Goal: Information Seeking & Learning: Learn about a topic

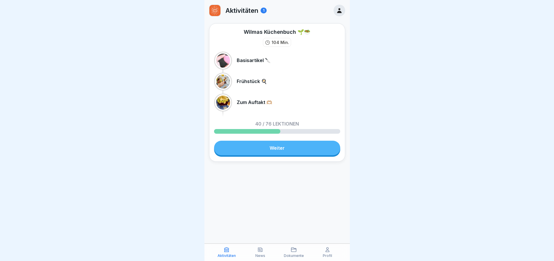
click at [277, 146] on link "Weiter" at bounding box center [277, 147] width 126 height 15
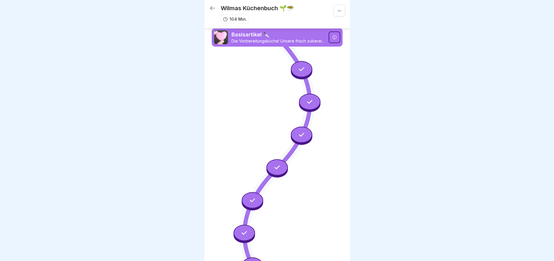
click at [337, 13] on icon at bounding box center [340, 11] width 6 height 6
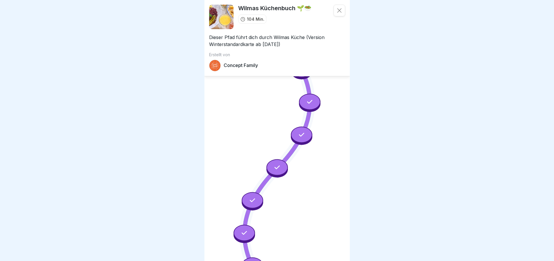
click at [337, 13] on icon at bounding box center [340, 11] width 6 height 6
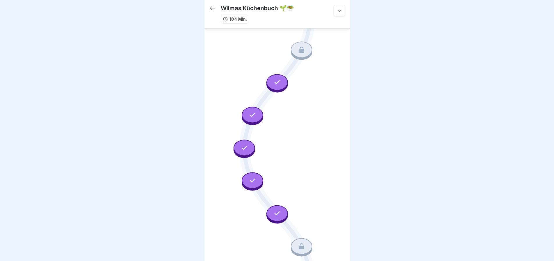
scroll to position [526, 0]
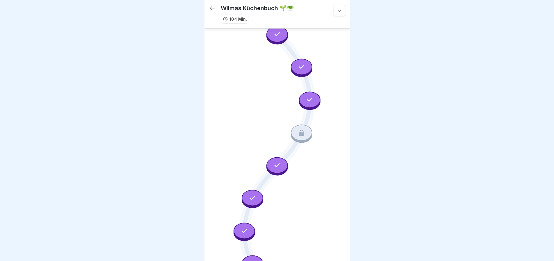
click at [301, 129] on icon at bounding box center [302, 133] width 8 height 8
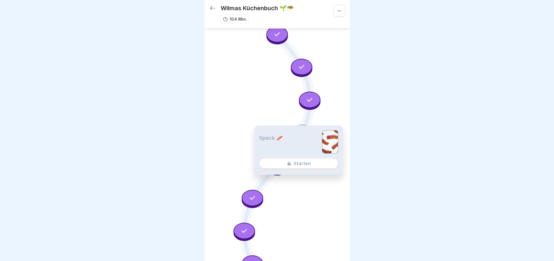
click at [311, 174] on div "Speck 🥓 Starten" at bounding box center [298, 149] width 88 height 49
click at [312, 167] on div "Speck 🥓 Starten" at bounding box center [298, 149] width 88 height 49
click at [306, 96] on icon at bounding box center [310, 100] width 8 height 8
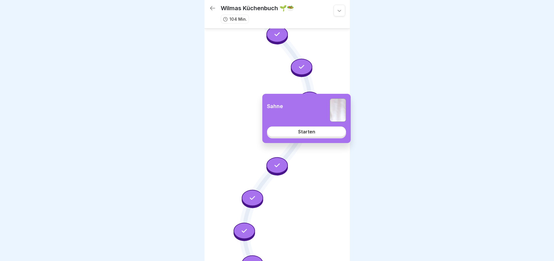
click at [313, 134] on link "Starten" at bounding box center [306, 131] width 79 height 10
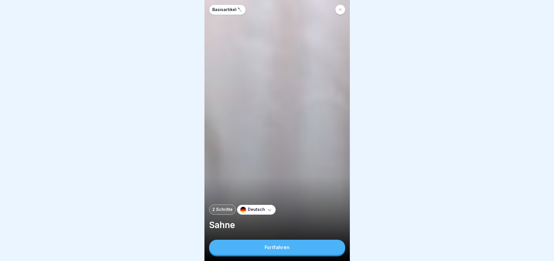
click at [326, 247] on button "Fortfahren" at bounding box center [277, 246] width 136 height 15
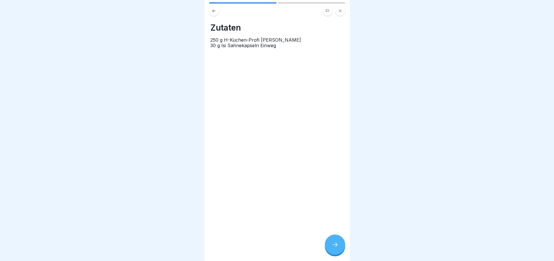
click at [335, 248] on icon at bounding box center [335, 244] width 7 height 7
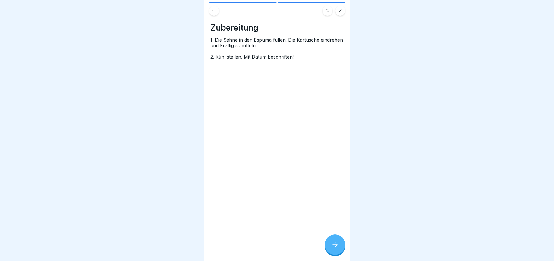
click at [334, 248] on icon at bounding box center [335, 244] width 7 height 7
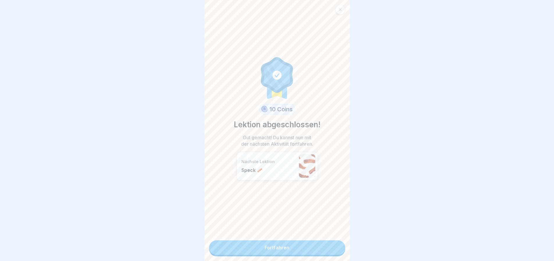
click at [334, 248] on link "Fortfahren" at bounding box center [277, 247] width 136 height 15
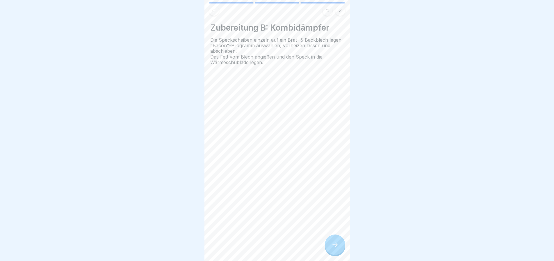
click at [334, 248] on div "Zubereitung B: Kombidämpfer Die Speckscheiben einzeln auf ein Brat- & Backblech…" at bounding box center [276, 130] width 145 height 261
click at [334, 248] on icon at bounding box center [335, 244] width 7 height 7
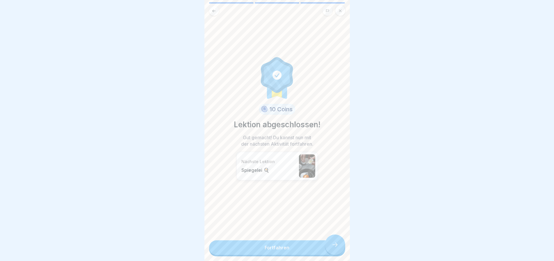
click at [334, 248] on link "Fortfahren" at bounding box center [277, 247] width 136 height 15
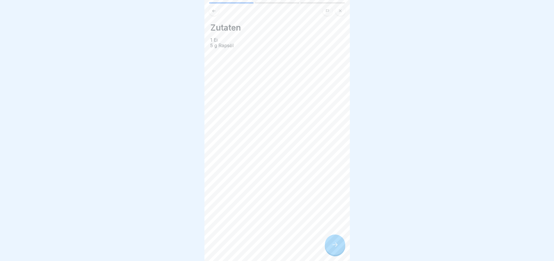
click at [334, 248] on icon at bounding box center [335, 244] width 7 height 7
click at [333, 248] on icon at bounding box center [335, 244] width 7 height 7
click at [355, 248] on link "Fortfahren" at bounding box center [423, 247] width 136 height 15
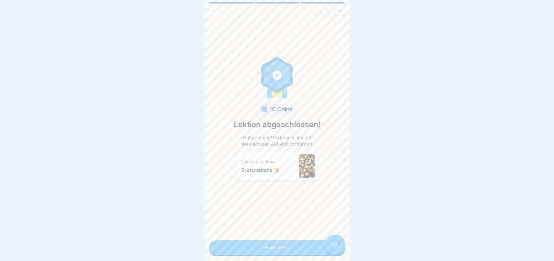
click at [333, 248] on link "Fortfahren" at bounding box center [277, 247] width 136 height 15
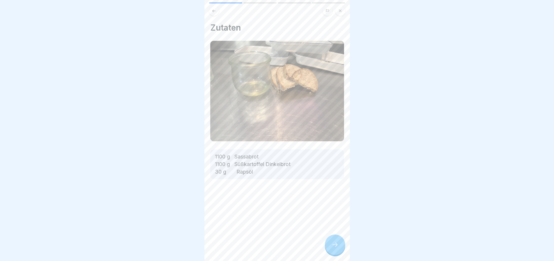
click at [333, 248] on div "Zutaten 1100 g Sassabrot 1100 g Süßkartoffel Dinkelbrot 30 g Rapsöl" at bounding box center [276, 130] width 145 height 261
click at [333, 248] on icon at bounding box center [335, 244] width 7 height 7
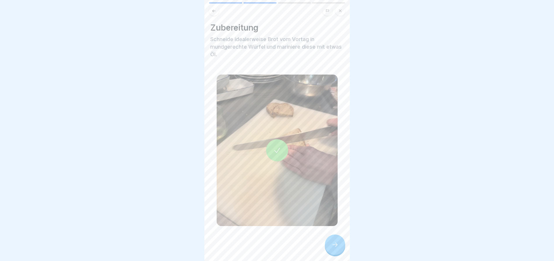
click at [333, 248] on icon at bounding box center [335, 244] width 7 height 7
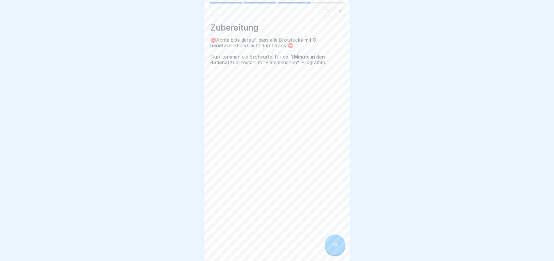
click at [333, 248] on icon at bounding box center [335, 244] width 7 height 7
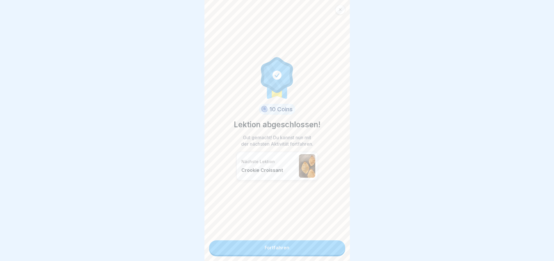
click at [333, 248] on link "Fortfahren" at bounding box center [277, 247] width 136 height 15
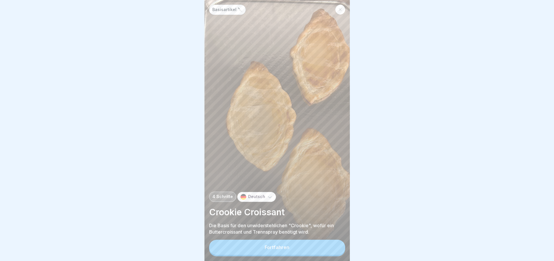
click at [333, 248] on button "Fortfahren" at bounding box center [277, 246] width 136 height 15
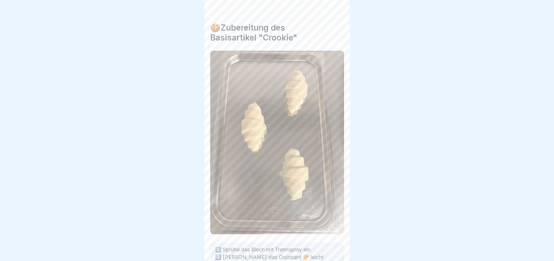
click at [333, 248] on div "🍪Zubereitung des Basisartikel "Crookie" 1️⃣ Sprühe das Blech mit Trennspray ein…" at bounding box center [276, 130] width 145 height 261
click at [333, 248] on div "Basisartikel 🔪 4 Schritte Deutsch Crookie Croissant Die Basis für den unwiderst…" at bounding box center [276, 130] width 145 height 261
click at [333, 248] on icon at bounding box center [335, 244] width 7 height 7
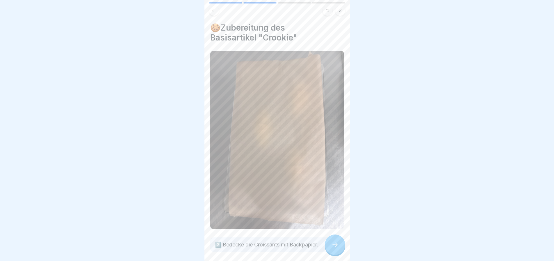
click at [333, 248] on icon at bounding box center [335, 244] width 7 height 7
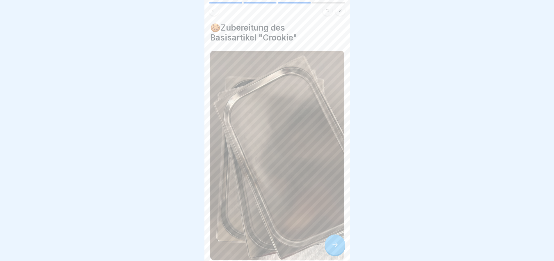
click at [333, 248] on icon at bounding box center [335, 244] width 7 height 7
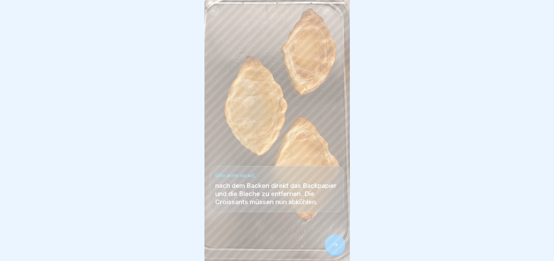
click at [333, 248] on icon at bounding box center [335, 244] width 7 height 7
click at [355, 248] on link "Fortfahren" at bounding box center [423, 247] width 136 height 15
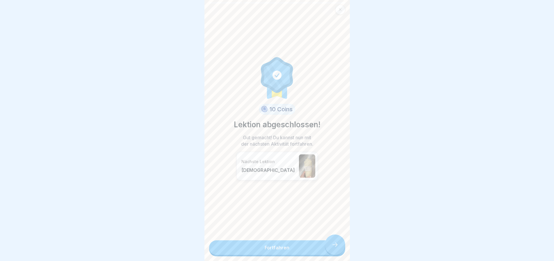
click at [333, 248] on link "Fortfahren" at bounding box center [277, 247] width 136 height 15
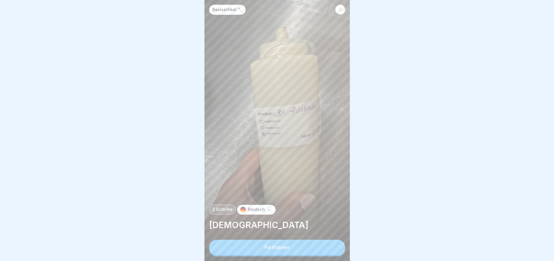
click at [333, 248] on button "Fortfahren" at bounding box center [277, 246] width 136 height 15
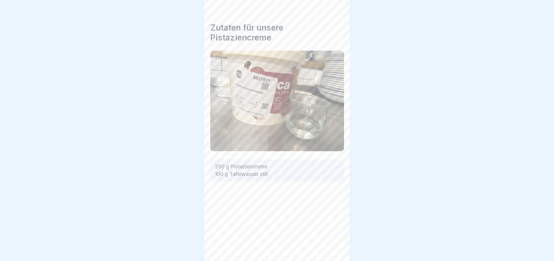
click at [333, 248] on div "Basisartikel 🔪 2 Schritte Deutsch Pistaziencreme Fortfahren Zutaten für unsere …" at bounding box center [276, 130] width 145 height 261
click at [333, 248] on icon at bounding box center [335, 244] width 7 height 7
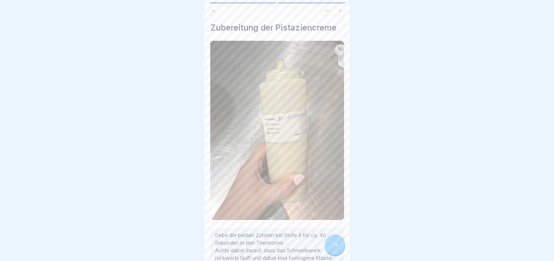
click at [333, 248] on icon at bounding box center [335, 244] width 7 height 7
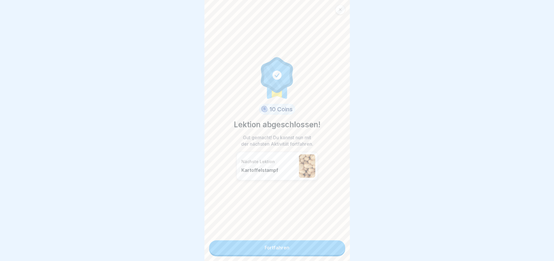
click at [333, 248] on link "Fortfahren" at bounding box center [277, 247] width 136 height 15
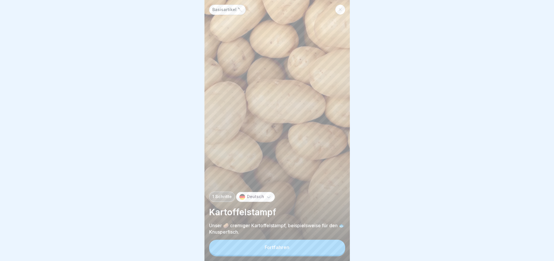
click at [333, 248] on button "Fortfahren" at bounding box center [277, 246] width 136 height 15
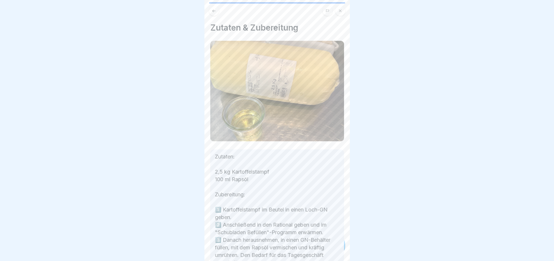
click at [204, 248] on div "Basisartikel 🔪 1 Schritte Deutsch Kartoffelstampf Unser 🥔 cremiger Kartoffelsta…" at bounding box center [131, 130] width 145 height 261
click at [333, 248] on div "Basisartikel 🔪 1 Schritte Deutsch Kartoffelstampf Unser 🥔 cremiger Kartoffelsta…" at bounding box center [276, 130] width 145 height 261
click at [333, 248] on icon at bounding box center [335, 244] width 7 height 7
click at [350, 248] on div "10 Coins Lektion abgeschlossen! Gut gemacht! Du kannst nun mit der nächsten Akt…" at bounding box center [422, 130] width 145 height 261
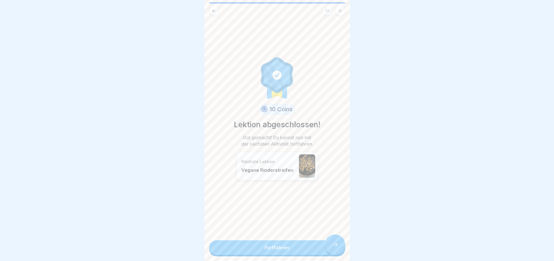
click at [333, 248] on link "Fortfahren" at bounding box center [277, 247] width 136 height 15
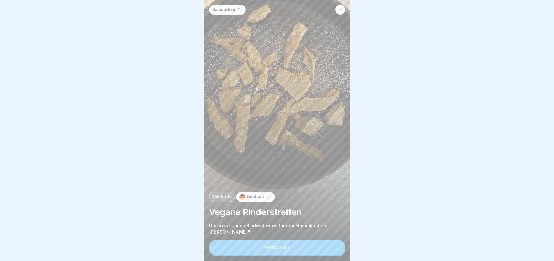
click at [333, 248] on button "Fortfahren" at bounding box center [277, 246] width 136 height 15
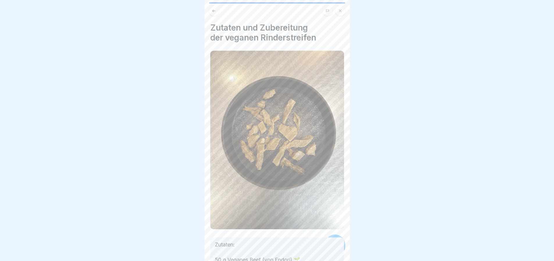
click at [204, 248] on div "Basisartikel 🔪 1 Schritte Deutsch Vegane Rinderstreifen Unsere veganen Rinderst…" at bounding box center [131, 130] width 145 height 261
click at [333, 248] on div "Basisartikel 🔪 1 Schritte Deutsch Vegane Rinderstreifen Unsere veganen Rinderst…" at bounding box center [276, 130] width 145 height 261
click at [333, 248] on icon at bounding box center [335, 244] width 7 height 7
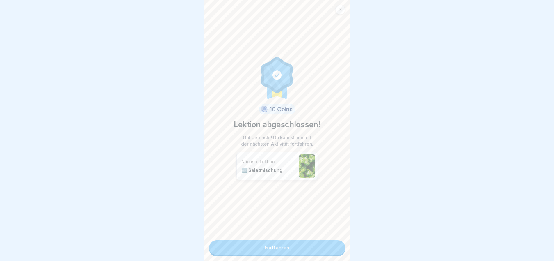
click at [333, 248] on link "Fortfahren" at bounding box center [277, 247] width 136 height 15
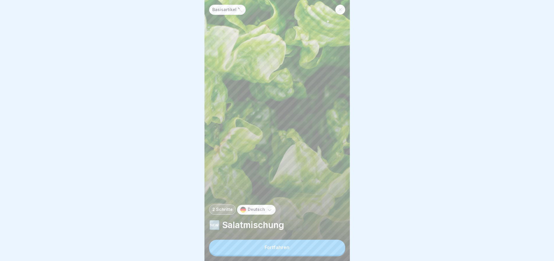
click at [333, 248] on button "Fortfahren" at bounding box center [277, 246] width 136 height 15
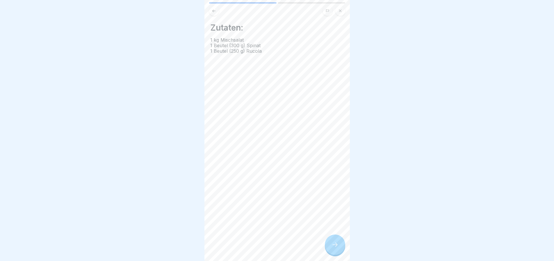
click at [333, 248] on div "Zutaten: 1 kg Mischsalat 1 Beutel (300 g) Spinat 1 Beutel (250 g) Rucola" at bounding box center [276, 130] width 145 height 261
click at [333, 248] on div "Basisartikel 🔪 2 Schritte Deutsch 🆕 Salatmischung Fortfahren Zutaten: 1 kg Misc…" at bounding box center [276, 130] width 145 height 261
click at [333, 248] on icon at bounding box center [335, 244] width 7 height 7
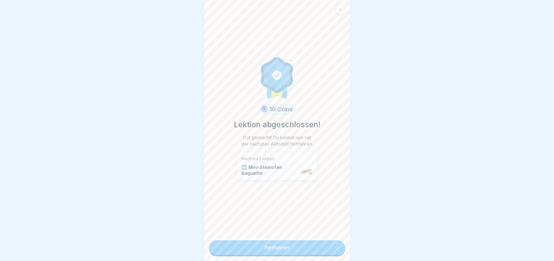
click at [333, 248] on link "Fortfahren" at bounding box center [277, 247] width 136 height 15
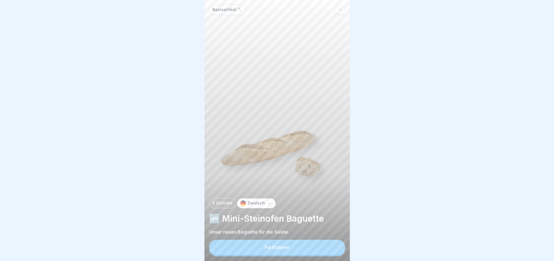
click at [333, 248] on button "Fortfahren" at bounding box center [277, 246] width 136 height 15
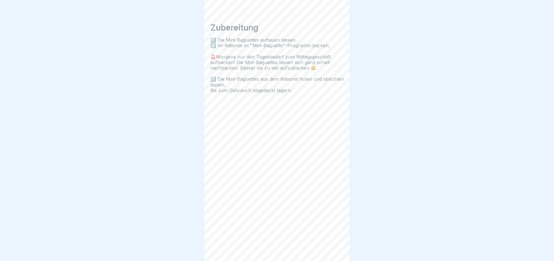
click at [333, 248] on div "Basisartikel 🔪 2 Schritte Deutsch 🆕 Mini-Steinofen Baguette Unser neues Baguett…" at bounding box center [276, 130] width 145 height 261
click at [333, 248] on icon at bounding box center [335, 244] width 7 height 7
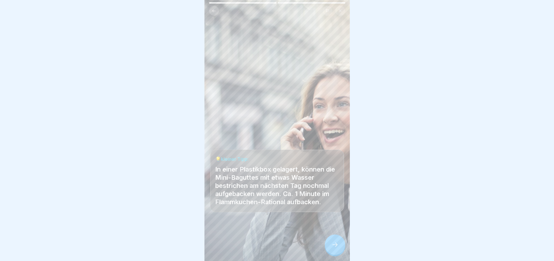
click at [333, 248] on icon at bounding box center [335, 244] width 7 height 7
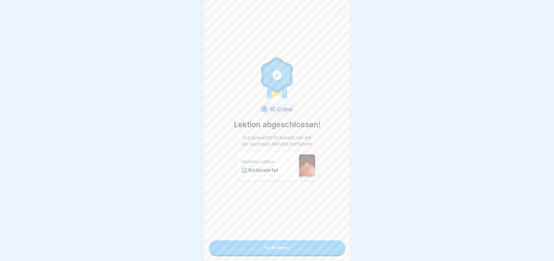
click at [333, 248] on link "Fortfahren" at bounding box center [277, 247] width 136 height 15
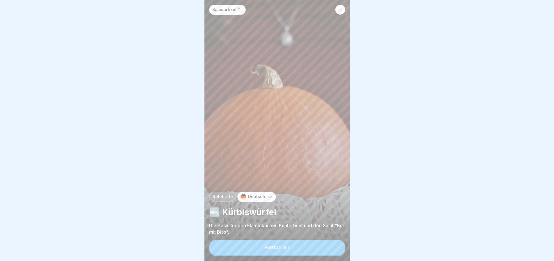
click at [333, 248] on button "Fortfahren" at bounding box center [277, 246] width 136 height 15
click at [350, 248] on div "Zutaten 1000 g Hokaido Kürbis 10 g Zucker 50 g Natives Olivenöl 5 g Salz" at bounding box center [422, 130] width 145 height 261
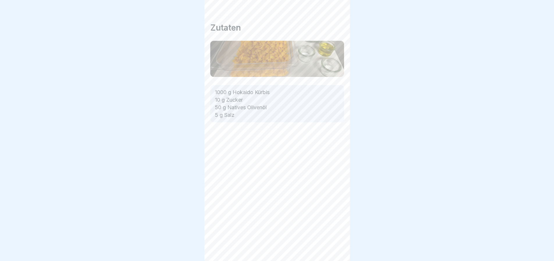
click at [333, 248] on div "Basisartikel 🔪 4 Schritte Deutsch 🆕 Kürbiswürfel Die Basis für den Flammkuchen …" at bounding box center [276, 130] width 145 height 261
click at [333, 248] on icon at bounding box center [335, 244] width 7 height 7
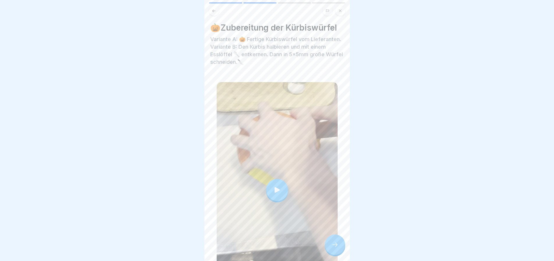
click at [333, 248] on icon at bounding box center [335, 244] width 7 height 7
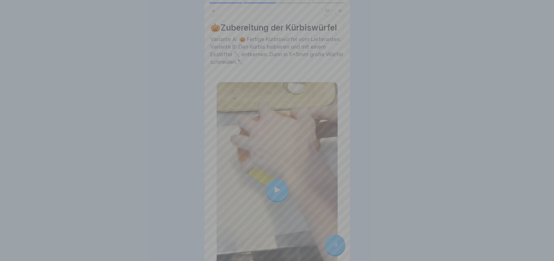
click at [333, 248] on div at bounding box center [276, 130] width 145 height 261
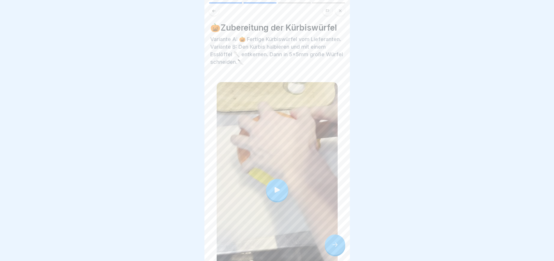
click at [281, 186] on div at bounding box center [277, 190] width 22 height 22
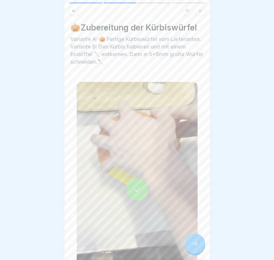
click at [196, 244] on div at bounding box center [195, 244] width 20 height 20
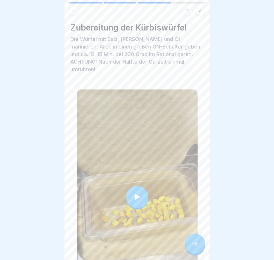
click at [196, 245] on div at bounding box center [195, 244] width 20 height 20
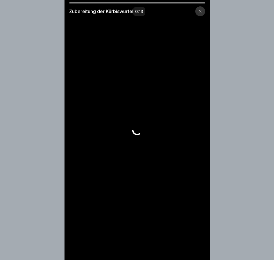
click at [196, 245] on video at bounding box center [137, 130] width 145 height 260
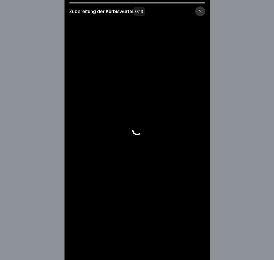
click at [196, 245] on video at bounding box center [137, 130] width 145 height 260
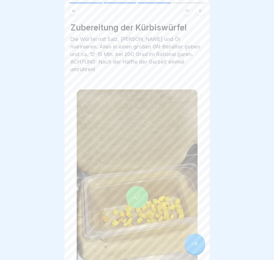
click at [195, 248] on icon at bounding box center [195, 244] width 7 height 7
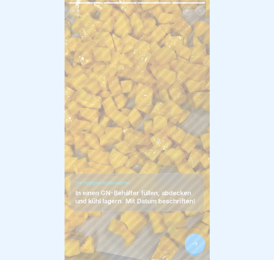
click at [199, 248] on div at bounding box center [195, 244] width 20 height 20
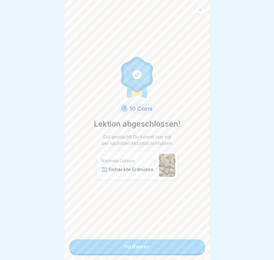
click at [183, 247] on link "Fortfahren" at bounding box center [137, 247] width 136 height 15
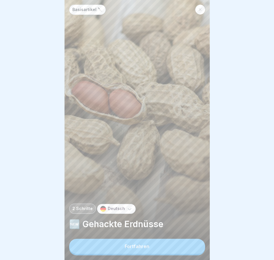
click at [195, 250] on button "Fortfahren" at bounding box center [137, 246] width 136 height 15
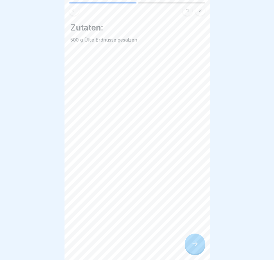
click at [195, 248] on icon at bounding box center [195, 244] width 7 height 7
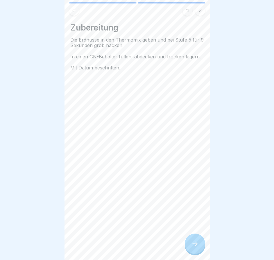
click at [195, 248] on icon at bounding box center [195, 244] width 7 height 7
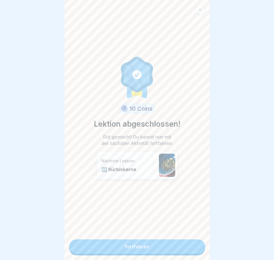
click at [195, 250] on link "Fortfahren" at bounding box center [137, 247] width 136 height 15
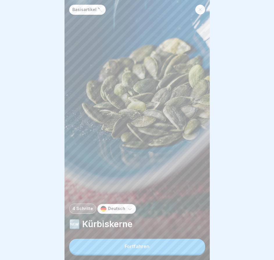
click at [195, 250] on button "Fortfahren" at bounding box center [137, 246] width 136 height 15
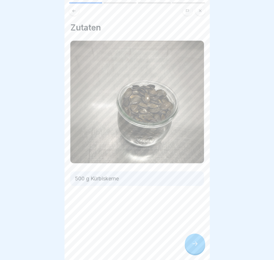
click at [195, 250] on div "Zutaten 500 g Kürbiskerne" at bounding box center [137, 130] width 145 height 260
click at [195, 248] on icon at bounding box center [195, 244] width 7 height 7
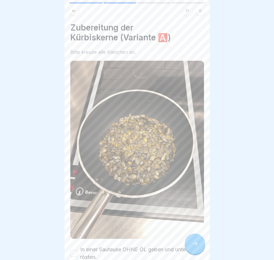
click at [195, 248] on icon at bounding box center [195, 244] width 7 height 7
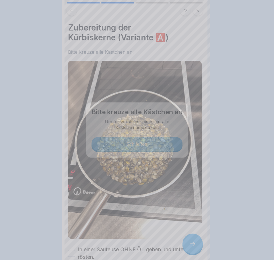
click at [195, 250] on div at bounding box center [137, 130] width 274 height 260
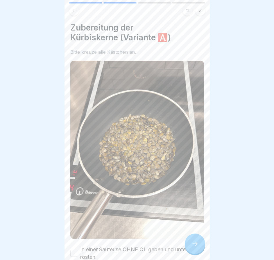
click at [195, 248] on icon at bounding box center [195, 244] width 7 height 7
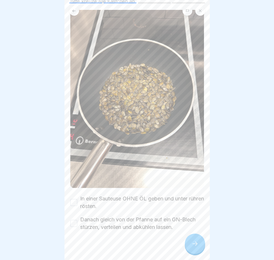
scroll to position [4, 0]
click at [75, 199] on button "In einer Sauteuse OHNE ÖL geben und unter rühren rösten." at bounding box center [73, 202] width 7 height 7
click at [73, 220] on button "Danach gleich von der Pfanne auf ein GN-Blech stürzen, verteilen und abkühlen l…" at bounding box center [73, 223] width 7 height 7
click at [195, 246] on icon at bounding box center [195, 244] width 7 height 7
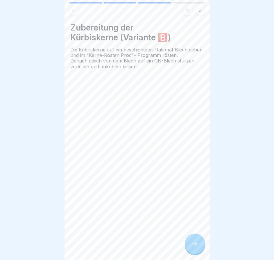
click at [195, 246] on icon at bounding box center [195, 244] width 7 height 7
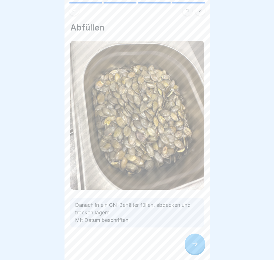
click at [195, 246] on icon at bounding box center [195, 244] width 7 height 7
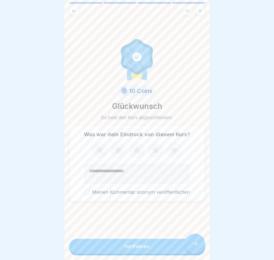
click at [195, 246] on button "Fortfahren" at bounding box center [137, 246] width 136 height 15
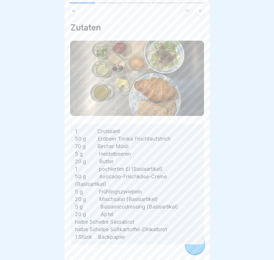
click at [195, 246] on div at bounding box center [137, 262] width 134 height 35
click at [195, 246] on icon at bounding box center [195, 244] width 7 height 7
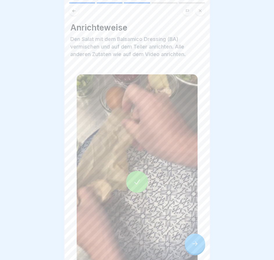
click at [195, 246] on icon at bounding box center [195, 244] width 7 height 7
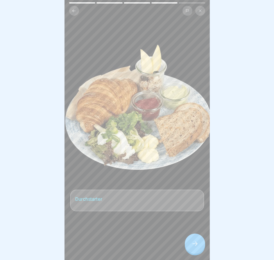
click at [195, 246] on icon at bounding box center [195, 244] width 7 height 7
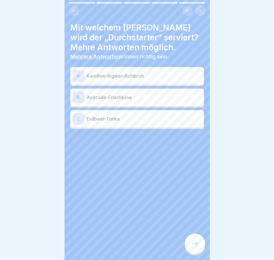
click at [195, 246] on icon at bounding box center [195, 244] width 7 height 7
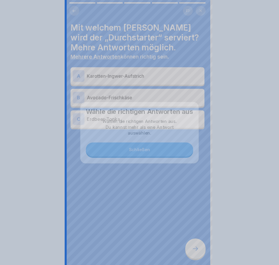
click at [195, 246] on div at bounding box center [139, 132] width 279 height 265
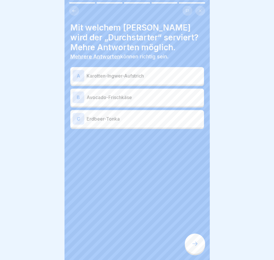
click at [195, 246] on icon at bounding box center [195, 244] width 7 height 7
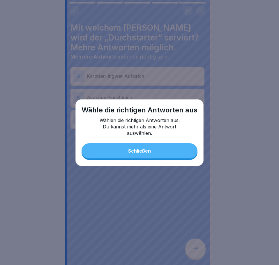
click at [167, 155] on button "Schließen" at bounding box center [139, 150] width 116 height 15
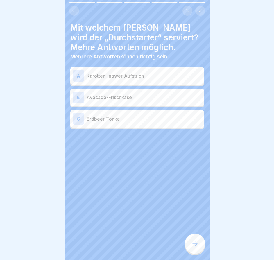
click at [139, 95] on p "Avocado-Frischkäse" at bounding box center [144, 97] width 115 height 7
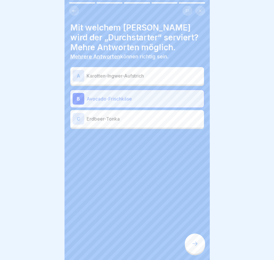
click at [142, 80] on div "A Karotten-Ingwer-Aufstrich" at bounding box center [137, 76] width 129 height 12
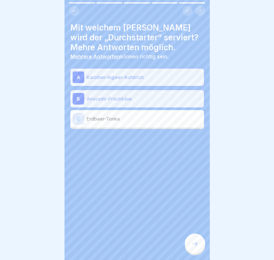
click at [198, 246] on icon at bounding box center [195, 244] width 7 height 7
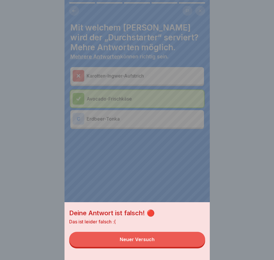
click at [196, 246] on button "Neuer Versuch" at bounding box center [137, 239] width 136 height 15
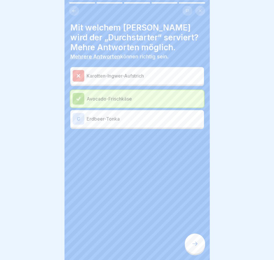
click at [140, 122] on div "C Erdbeer-Tonka" at bounding box center [137, 119] width 129 height 12
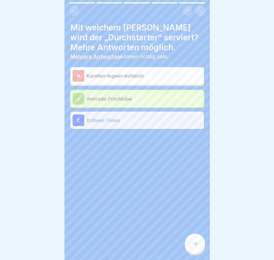
click at [188, 251] on div at bounding box center [195, 244] width 20 height 20
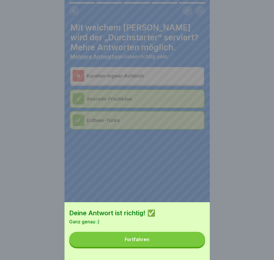
click at [177, 247] on button "Fortfahren" at bounding box center [137, 239] width 136 height 15
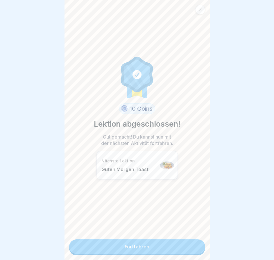
click at [181, 247] on link "Fortfahren" at bounding box center [137, 247] width 136 height 15
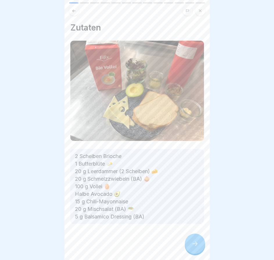
click at [191, 248] on div at bounding box center [195, 244] width 20 height 20
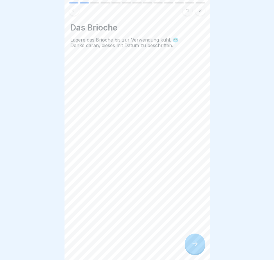
click at [191, 248] on div at bounding box center [195, 244] width 20 height 20
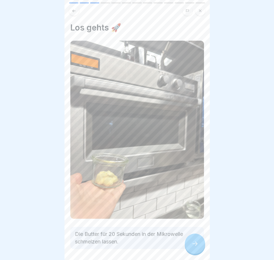
click at [191, 248] on div at bounding box center [195, 244] width 20 height 20
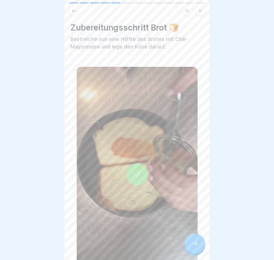
click at [191, 248] on div at bounding box center [195, 244] width 20 height 20
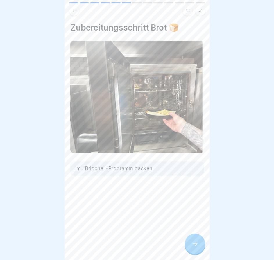
click at [191, 248] on div at bounding box center [195, 244] width 20 height 20
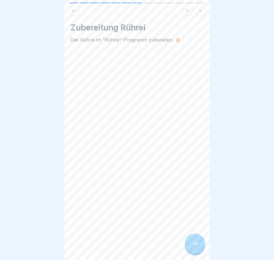
click at [191, 248] on div at bounding box center [195, 244] width 20 height 20
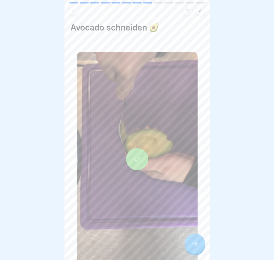
click at [191, 248] on div at bounding box center [195, 244] width 20 height 20
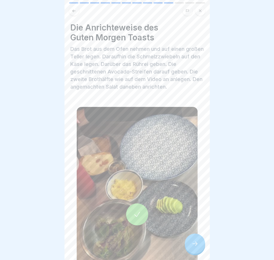
click at [191, 248] on div at bounding box center [195, 244] width 20 height 20
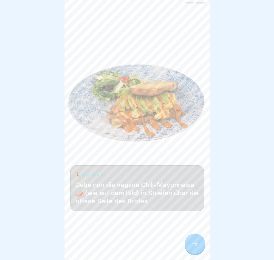
click at [191, 248] on div at bounding box center [195, 244] width 20 height 20
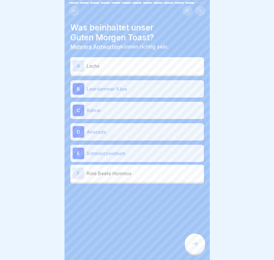
click at [191, 248] on div at bounding box center [195, 244] width 20 height 20
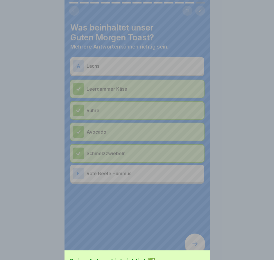
click at [191, 248] on div "Deine Antwort ist richtig! ✅ Sehr gut! Fortfahren" at bounding box center [137, 178] width 145 height 260
click at [191, 248] on div "Deine Antwort ist richtig! ✅ Sehr gut! Fortfahren" at bounding box center [137, 130] width 274 height 260
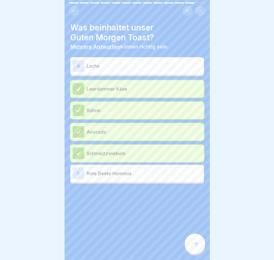
click at [191, 248] on div at bounding box center [195, 244] width 20 height 20
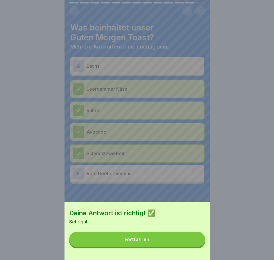
click at [191, 245] on button "Fortfahren" at bounding box center [137, 239] width 136 height 15
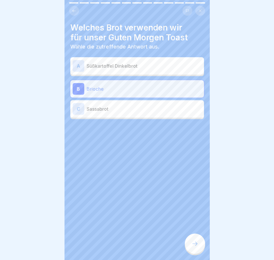
click at [194, 248] on icon at bounding box center [195, 244] width 7 height 7
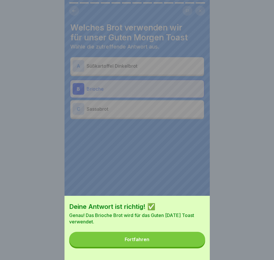
click at [194, 247] on button "Fortfahren" at bounding box center [137, 239] width 136 height 15
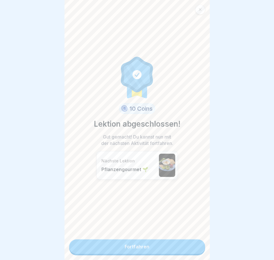
click at [194, 248] on link "Fortfahren" at bounding box center [137, 247] width 136 height 15
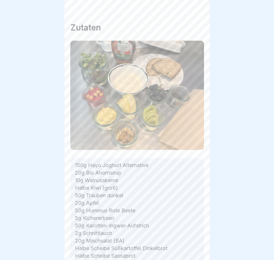
click at [194, 248] on icon at bounding box center [195, 244] width 7 height 7
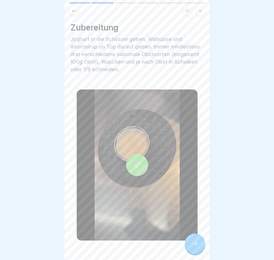
click at [194, 248] on icon at bounding box center [195, 244] width 7 height 7
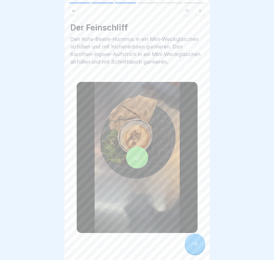
click at [194, 248] on icon at bounding box center [195, 244] width 7 height 7
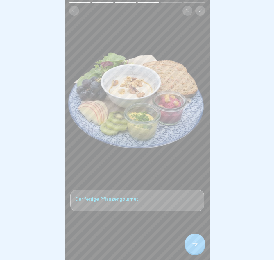
click at [194, 248] on icon at bounding box center [195, 244] width 7 height 7
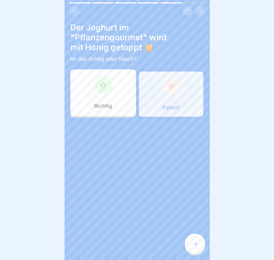
click at [194, 248] on icon at bounding box center [195, 244] width 7 height 7
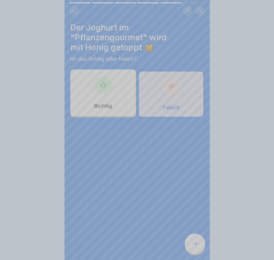
click at [194, 248] on div "Deine Antwort ist richtig! ✅ Genau! Der Joghurt wird mit Ahornsirup getoppt. Fo…" at bounding box center [137, 259] width 145 height 260
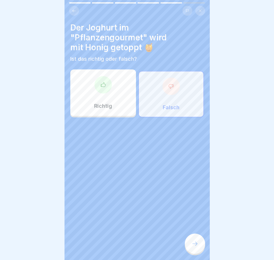
click at [194, 248] on icon at bounding box center [195, 244] width 7 height 7
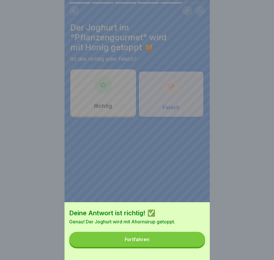
click at [194, 247] on button "Fortfahren" at bounding box center [137, 239] width 136 height 15
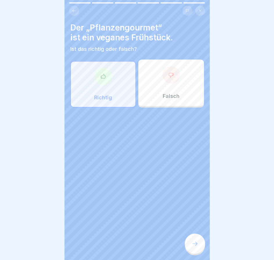
click at [194, 248] on icon at bounding box center [195, 244] width 7 height 7
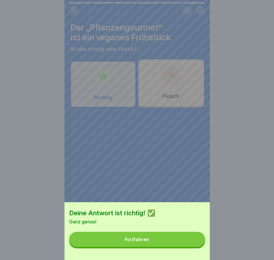
click at [194, 247] on button "Fortfahren" at bounding box center [137, 239] width 136 height 15
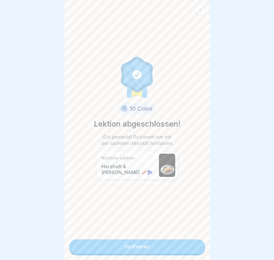
click at [194, 248] on link "Fortfahren" at bounding box center [137, 247] width 136 height 15
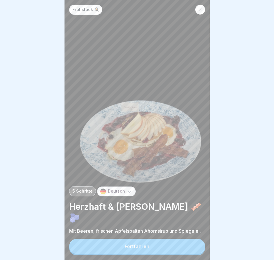
click at [194, 248] on button "Fortfahren" at bounding box center [137, 246] width 136 height 15
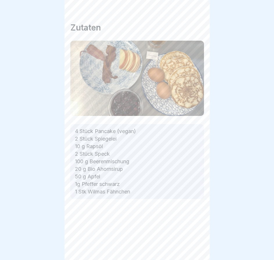
click at [194, 248] on icon at bounding box center [195, 244] width 7 height 7
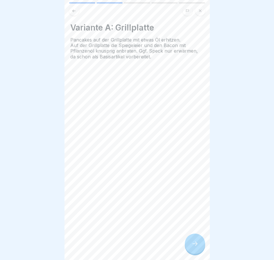
click at [194, 248] on icon at bounding box center [195, 244] width 7 height 7
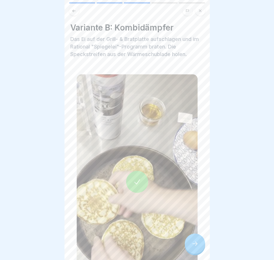
click at [194, 248] on icon at bounding box center [195, 244] width 7 height 7
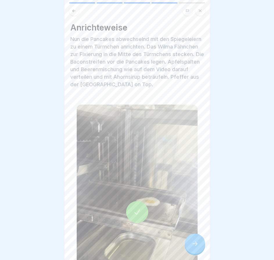
click at [194, 248] on icon at bounding box center [195, 244] width 7 height 7
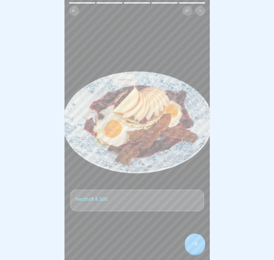
click at [194, 248] on icon at bounding box center [195, 244] width 7 height 7
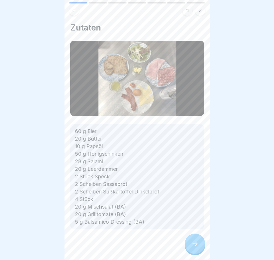
click at [194, 248] on div at bounding box center [137, 246] width 134 height 35
click at [194, 248] on icon at bounding box center [195, 244] width 7 height 7
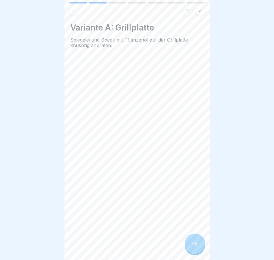
click at [194, 248] on icon at bounding box center [195, 244] width 7 height 7
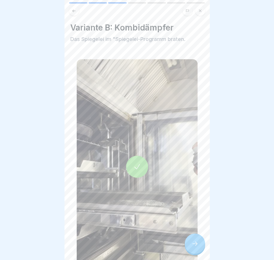
click at [194, 248] on icon at bounding box center [195, 244] width 7 height 7
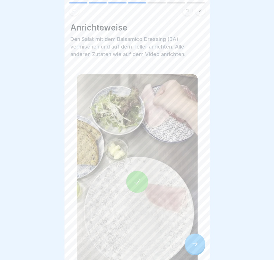
click at [194, 248] on icon at bounding box center [195, 244] width 7 height 7
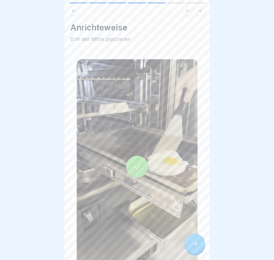
click at [194, 248] on icon at bounding box center [195, 244] width 7 height 7
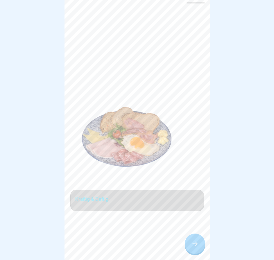
click at [194, 248] on icon at bounding box center [195, 244] width 7 height 7
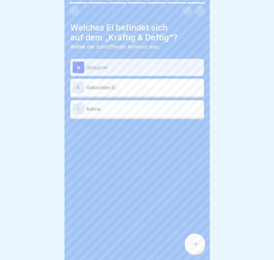
click at [194, 248] on icon at bounding box center [195, 244] width 7 height 7
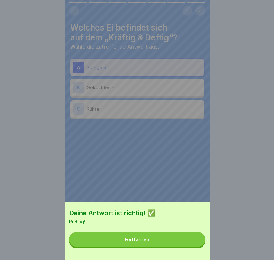
click at [194, 247] on button "Fortfahren" at bounding box center [137, 239] width 136 height 15
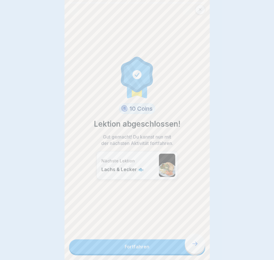
click at [194, 248] on link "Fortfahren" at bounding box center [137, 247] width 136 height 15
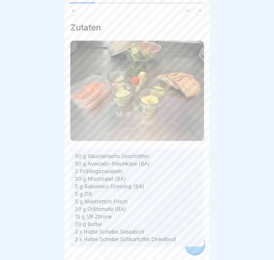
click at [194, 243] on p "90 g Räucherlachs Geschnitten 50 g Avocado-Frischkäse (BA) 2 Frühlingszwiebeln …" at bounding box center [137, 198] width 124 height 91
click at [194, 248] on icon at bounding box center [195, 244] width 7 height 7
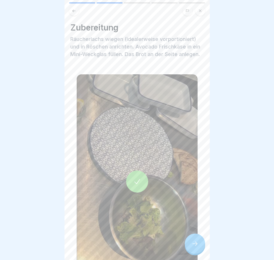
click at [194, 248] on icon at bounding box center [195, 244] width 7 height 7
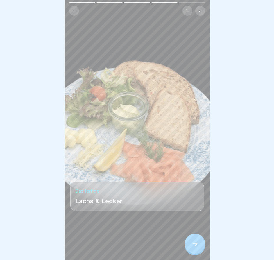
click at [194, 248] on icon at bounding box center [195, 244] width 7 height 7
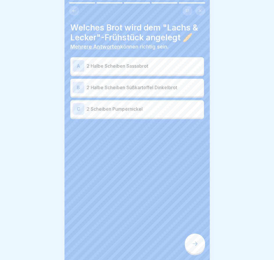
click at [194, 248] on icon at bounding box center [195, 244] width 7 height 7
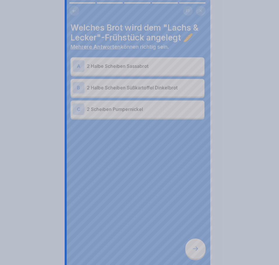
click at [194, 248] on div at bounding box center [139, 132] width 279 height 265
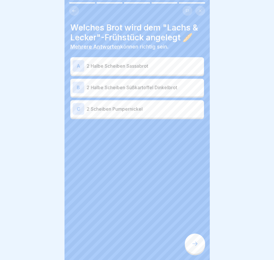
click at [194, 248] on icon at bounding box center [195, 244] width 7 height 7
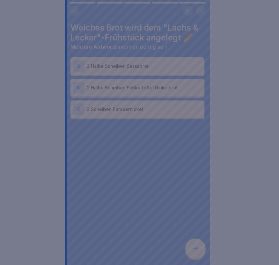
click at [194, 248] on div at bounding box center [139, 132] width 279 height 265
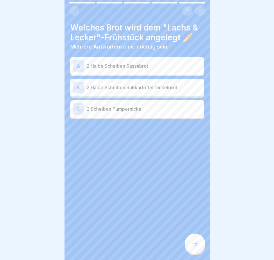
click at [122, 60] on div "A 2 [PERSON_NAME]" at bounding box center [137, 66] width 129 height 12
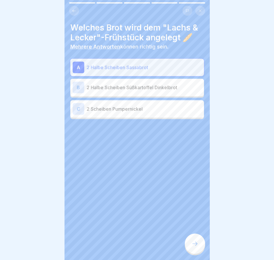
click at [198, 247] on icon at bounding box center [195, 244] width 7 height 7
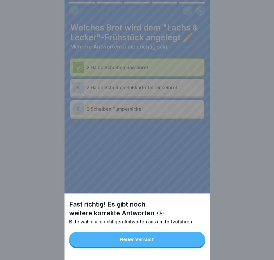
click at [193, 247] on button "Neuer Versuch" at bounding box center [137, 239] width 136 height 15
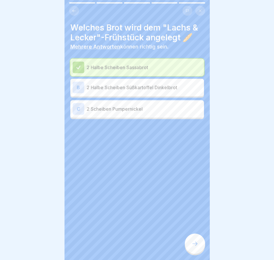
click at [172, 93] on div "B 2 Halbe Scheiben Süßkartoffel Dinkelbrot" at bounding box center [137, 87] width 134 height 17
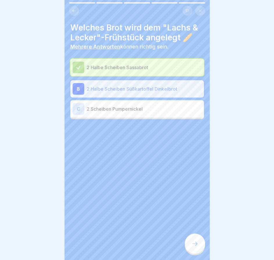
click at [190, 247] on div at bounding box center [195, 244] width 20 height 20
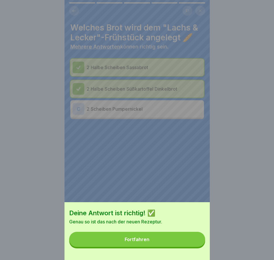
click at [189, 242] on button "Fortfahren" at bounding box center [137, 239] width 136 height 15
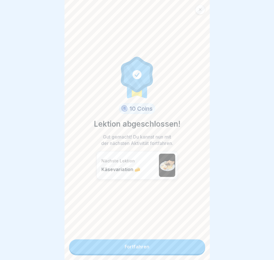
click at [189, 242] on link "Fortfahren" at bounding box center [137, 247] width 136 height 15
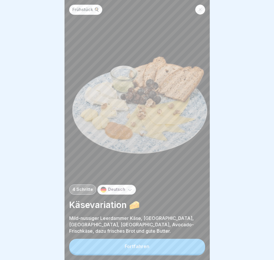
click at [190, 243] on div "Frühstück 🍳 4 Schritte Deutsch Käsevariation 🧀 Mild-nussiger Leerdammer Käse, B…" at bounding box center [137, 130] width 145 height 260
click at [190, 250] on button "Fortfahren" at bounding box center [137, 246] width 136 height 15
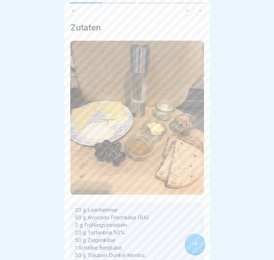
click at [193, 247] on icon at bounding box center [195, 244] width 7 height 7
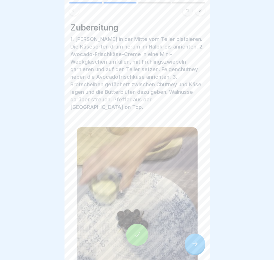
click at [193, 247] on icon at bounding box center [195, 244] width 7 height 7
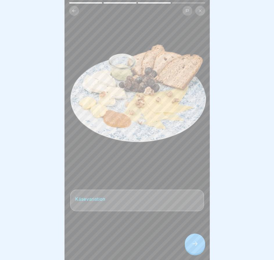
click at [193, 247] on icon at bounding box center [195, 244] width 7 height 7
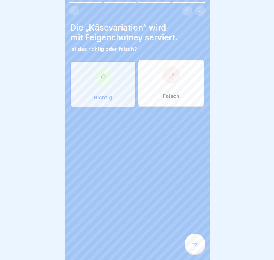
click at [193, 247] on icon at bounding box center [195, 244] width 7 height 7
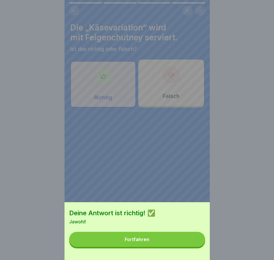
click at [193, 247] on button "Fortfahren" at bounding box center [137, 239] width 136 height 15
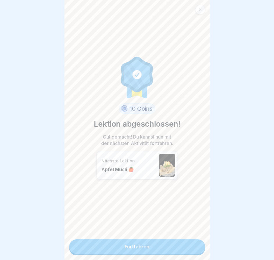
click at [193, 247] on link "Fortfahren" at bounding box center [137, 247] width 136 height 15
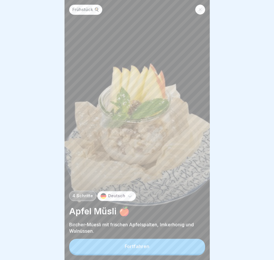
click at [193, 247] on button "Fortfahren" at bounding box center [137, 246] width 136 height 15
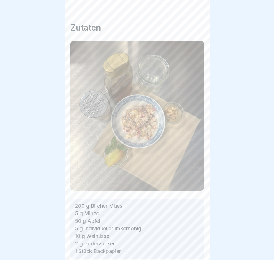
click at [193, 247] on icon at bounding box center [195, 244] width 7 height 7
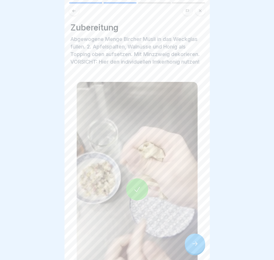
click at [193, 247] on icon at bounding box center [195, 244] width 7 height 7
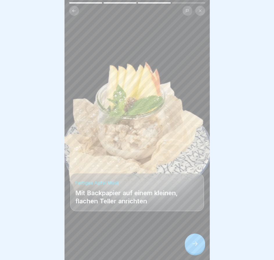
click at [193, 247] on icon at bounding box center [195, 244] width 7 height 7
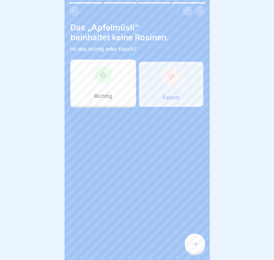
click at [193, 247] on icon at bounding box center [195, 244] width 7 height 7
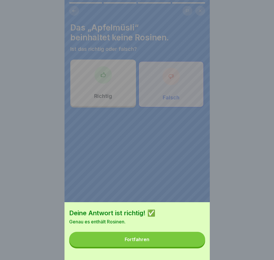
click at [193, 247] on button "Fortfahren" at bounding box center [137, 239] width 136 height 15
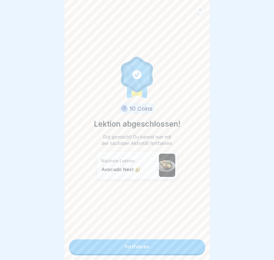
click at [193, 247] on link "Fortfahren" at bounding box center [137, 247] width 136 height 15
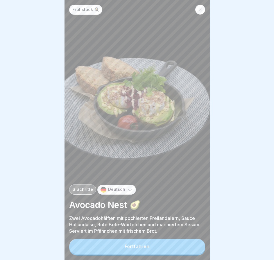
click at [193, 247] on button "Fortfahren" at bounding box center [137, 246] width 136 height 15
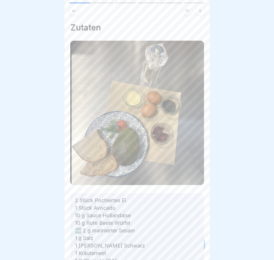
click at [193, 247] on div "Frühstück 🍳 6 Schritte Deutsch Avocado Nest 🥑 Zwei Avocadohälften mit pochierte…" at bounding box center [137, 130] width 145 height 260
click at [193, 247] on icon at bounding box center [195, 244] width 7 height 7
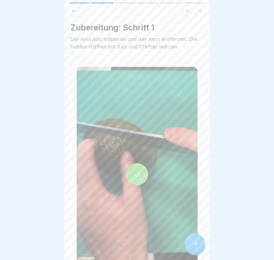
click at [193, 247] on icon at bounding box center [195, 244] width 7 height 7
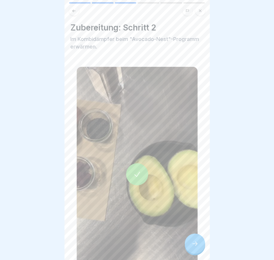
click at [193, 247] on icon at bounding box center [195, 244] width 7 height 7
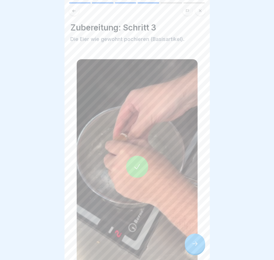
click at [193, 247] on icon at bounding box center [195, 244] width 7 height 7
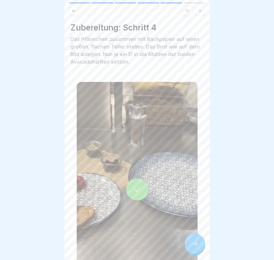
click at [193, 247] on icon at bounding box center [195, 244] width 7 height 7
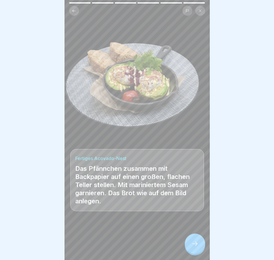
click at [193, 247] on icon at bounding box center [195, 244] width 7 height 7
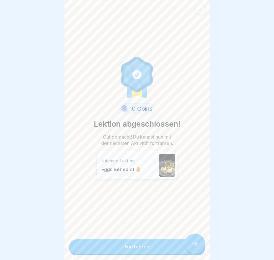
click at [193, 247] on link "Fortfahren" at bounding box center [137, 247] width 136 height 15
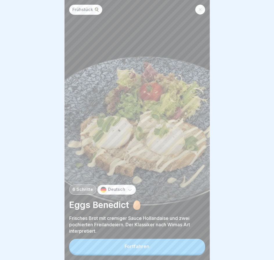
click at [193, 247] on button "Fortfahren" at bounding box center [137, 246] width 136 height 15
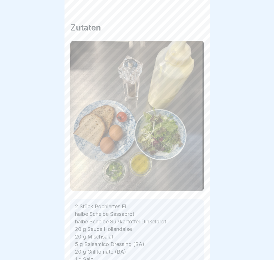
click at [193, 247] on div "Frühstück 🍳 6 Schritte Deutsch Eggs Benedict 🥚 Frisches Brot mit cremiger Sauce…" at bounding box center [137, 130] width 145 height 260
click at [193, 247] on icon at bounding box center [195, 244] width 7 height 7
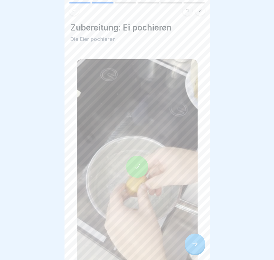
click at [193, 247] on icon at bounding box center [195, 244] width 7 height 7
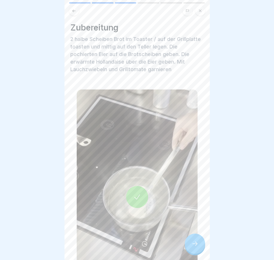
click at [193, 247] on icon at bounding box center [195, 244] width 7 height 7
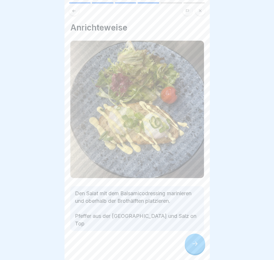
click at [193, 247] on icon at bounding box center [195, 244] width 7 height 7
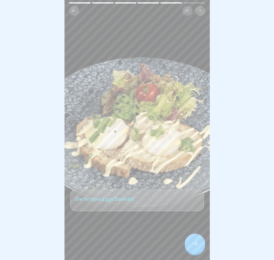
click at [193, 247] on icon at bounding box center [195, 244] width 7 height 7
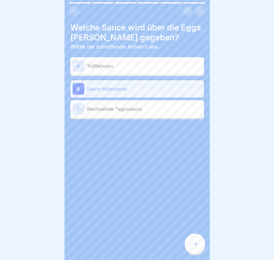
click at [193, 247] on icon at bounding box center [195, 244] width 7 height 7
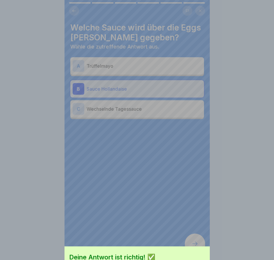
click at [193, 247] on div "Deine Antwort ist richtig! ✅ Ja genau richtig! Klassisch die Sauce Hollandaise.…" at bounding box center [137, 174] width 145 height 260
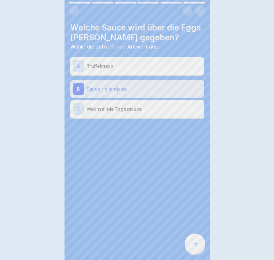
click at [193, 247] on div "Deine Antwort ist richtig! ✅ Ja genau richtig! Klassisch die Sauce Hollandaise.…" at bounding box center [137, 130] width 274 height 260
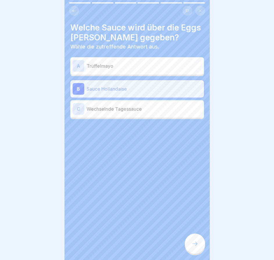
click at [193, 247] on icon at bounding box center [195, 244] width 7 height 7
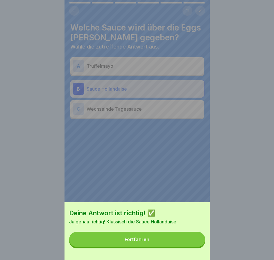
click at [193, 247] on button "Fortfahren" at bounding box center [137, 239] width 136 height 15
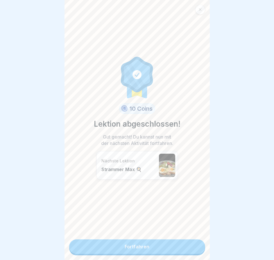
click at [193, 247] on link "Fortfahren" at bounding box center [137, 247] width 136 height 15
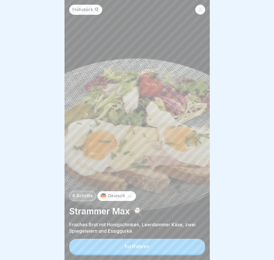
click at [193, 247] on button "Fortfahren" at bounding box center [137, 246] width 136 height 15
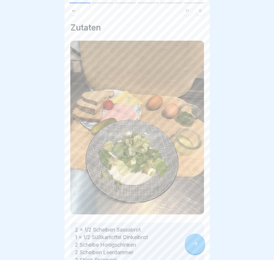
click at [193, 247] on icon at bounding box center [195, 244] width 7 height 7
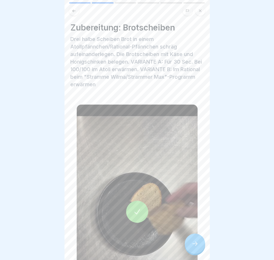
click at [193, 247] on icon at bounding box center [195, 244] width 7 height 7
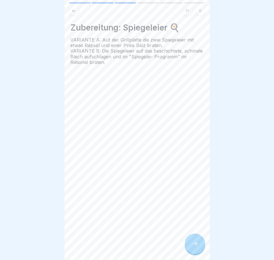
click at [193, 247] on icon at bounding box center [195, 244] width 7 height 7
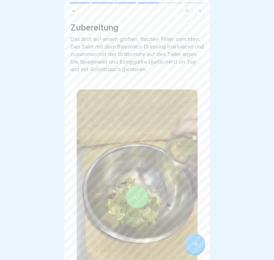
click at [193, 247] on icon at bounding box center [195, 244] width 7 height 7
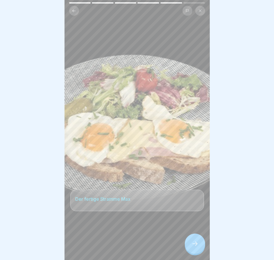
click at [193, 247] on icon at bounding box center [195, 244] width 7 height 7
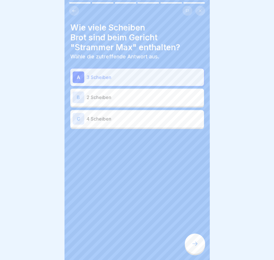
click at [193, 247] on icon at bounding box center [195, 244] width 7 height 7
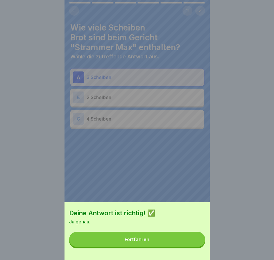
click at [193, 247] on button "Fortfahren" at bounding box center [137, 239] width 136 height 15
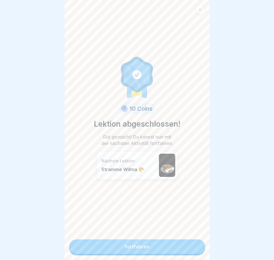
click at [193, 247] on link "Fortfahren" at bounding box center [137, 247] width 136 height 15
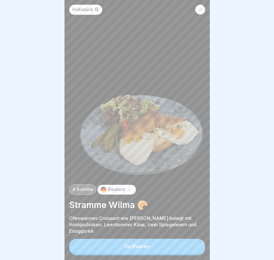
click at [193, 247] on button "Fortfahren" at bounding box center [137, 246] width 136 height 15
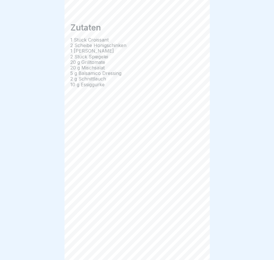
click at [193, 247] on div "Frühstück 🍳 4 Schritte Deutsch Stramme Wilma 🥐 Ofenwarmes Croissant wie [PERSON…" at bounding box center [137, 130] width 145 height 260
click at [193, 247] on icon at bounding box center [195, 244] width 7 height 7
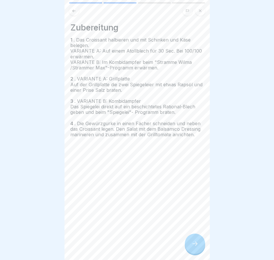
click at [193, 247] on icon at bounding box center [195, 244] width 7 height 7
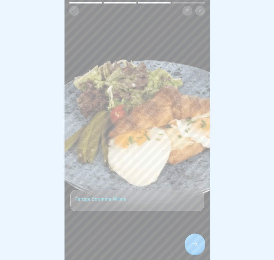
click at [193, 247] on icon at bounding box center [195, 244] width 7 height 7
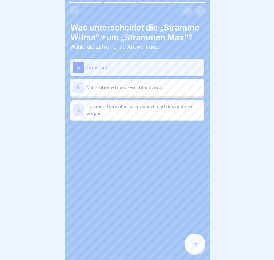
click at [193, 247] on icon at bounding box center [195, 244] width 7 height 7
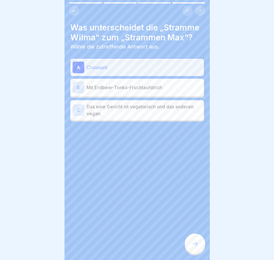
click at [193, 247] on icon at bounding box center [195, 244] width 7 height 7
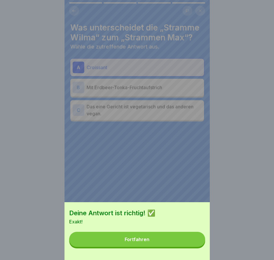
click at [193, 247] on button "Fortfahren" at bounding box center [137, 239] width 136 height 15
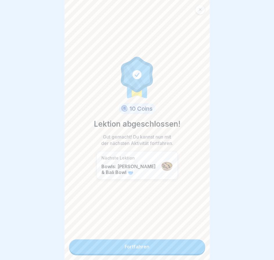
click at [198, 12] on div at bounding box center [200, 10] width 10 height 10
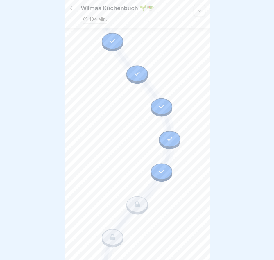
scroll to position [1274, 0]
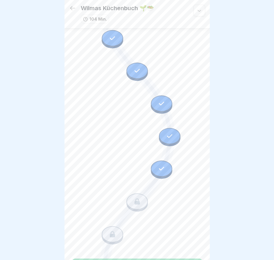
click at [160, 161] on div at bounding box center [162, 169] width 22 height 16
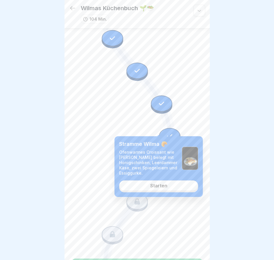
click at [156, 188] on div "Starten" at bounding box center [158, 185] width 17 height 5
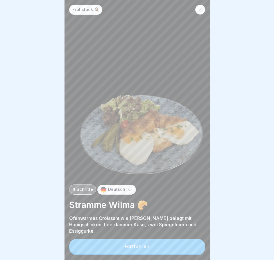
click at [200, 249] on button "Fortfahren" at bounding box center [137, 246] width 136 height 15
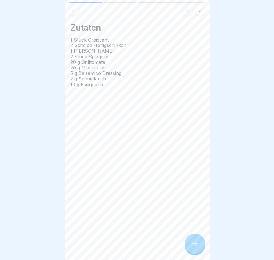
click at [197, 247] on icon at bounding box center [195, 244] width 7 height 7
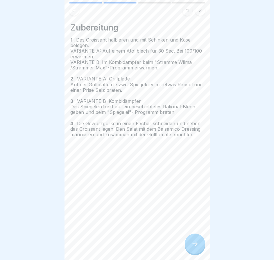
click at [197, 247] on icon at bounding box center [195, 244] width 7 height 7
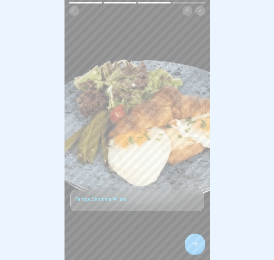
click at [197, 247] on icon at bounding box center [195, 244] width 7 height 7
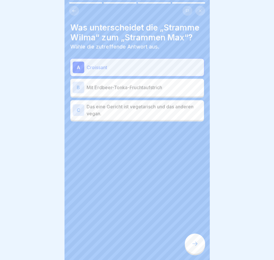
click at [197, 247] on icon at bounding box center [195, 244] width 7 height 7
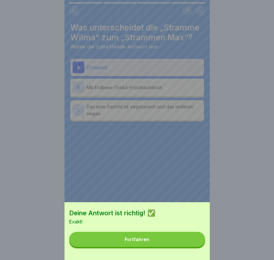
click at [197, 246] on button "Fortfahren" at bounding box center [137, 239] width 136 height 15
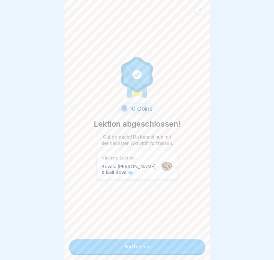
click at [197, 246] on link "Fortfahren" at bounding box center [137, 247] width 136 height 15
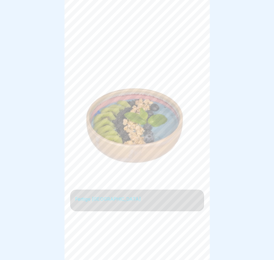
click at [197, 246] on div "Frühstück 🍳 6 Schritte Deutsch Bowls: [PERSON_NAME] & Bali Bowl 🥣 Unsere frucht…" at bounding box center [137, 130] width 145 height 260
click at [197, 246] on icon at bounding box center [195, 244] width 7 height 7
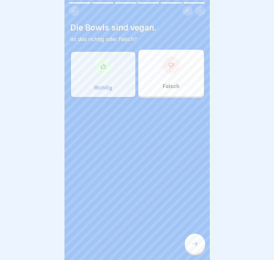
click at [197, 246] on icon at bounding box center [195, 244] width 7 height 7
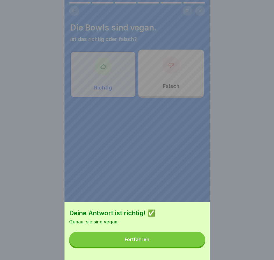
click at [197, 246] on button "Fortfahren" at bounding box center [137, 239] width 136 height 15
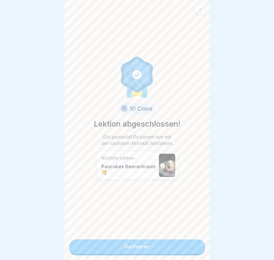
click at [197, 246] on link "Fortfahren" at bounding box center [137, 247] width 136 height 15
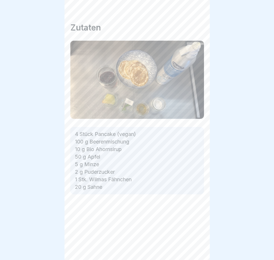
click at [197, 246] on div "Frühstück 🍳 6 Schritte Deutsch Pancakes Beerentraum 🥞 Mit Beeren, frischen Apfe…" at bounding box center [137, 130] width 145 height 260
click at [197, 246] on icon at bounding box center [195, 244] width 7 height 7
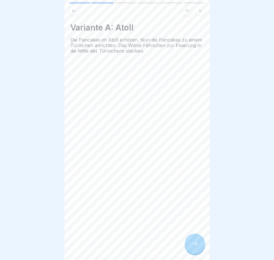
click at [197, 246] on icon at bounding box center [195, 244] width 7 height 7
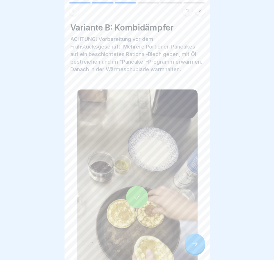
click at [197, 246] on icon at bounding box center [195, 244] width 7 height 7
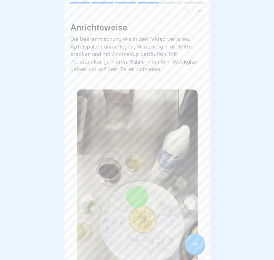
click at [197, 246] on icon at bounding box center [195, 244] width 7 height 7
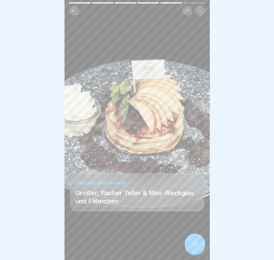
click at [197, 246] on icon at bounding box center [195, 244] width 7 height 7
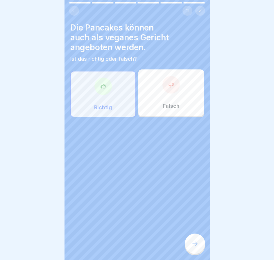
click at [197, 246] on icon at bounding box center [195, 244] width 7 height 7
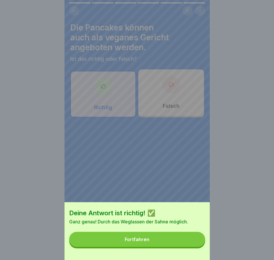
click at [197, 246] on button "Fortfahren" at bounding box center [137, 239] width 136 height 15
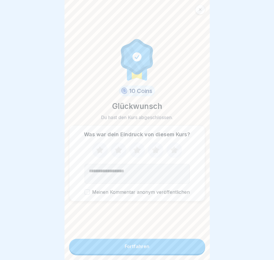
click at [197, 246] on button "Fortfahren" at bounding box center [137, 246] width 136 height 15
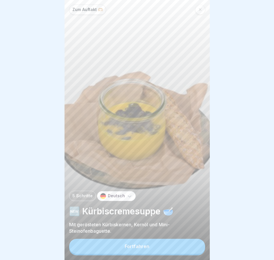
click at [197, 246] on button "Fortfahren" at bounding box center [137, 246] width 136 height 15
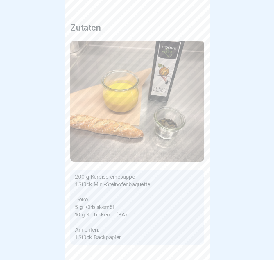
click at [197, 246] on icon at bounding box center [195, 244] width 7 height 7
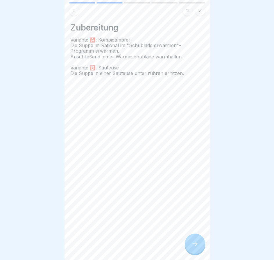
click at [197, 246] on icon at bounding box center [195, 244] width 7 height 7
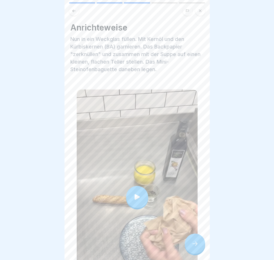
click at [197, 246] on icon at bounding box center [195, 244] width 7 height 7
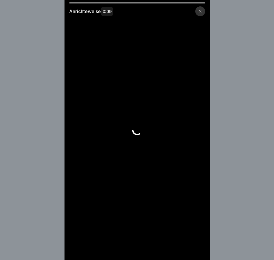
click at [197, 246] on video at bounding box center [137, 130] width 145 height 260
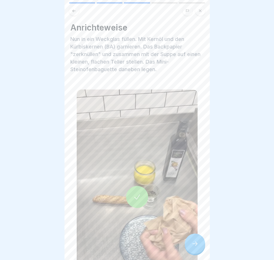
click at [200, 243] on div at bounding box center [195, 244] width 20 height 20
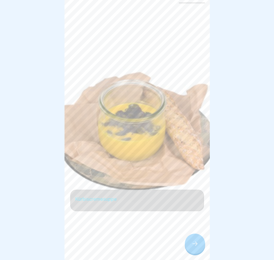
click at [200, 243] on div at bounding box center [195, 244] width 20 height 20
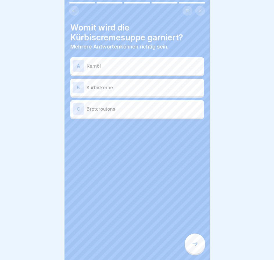
click at [197, 243] on div at bounding box center [195, 244] width 20 height 20
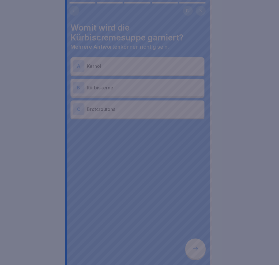
click at [197, 241] on div at bounding box center [139, 132] width 279 height 265
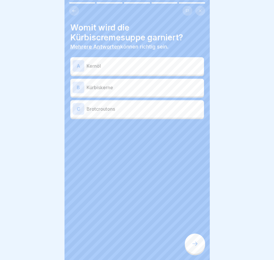
click at [164, 83] on div "B Kürbiskerne" at bounding box center [137, 88] width 129 height 12
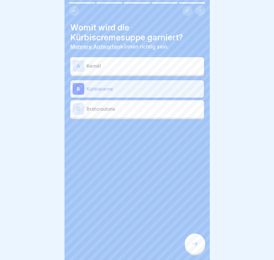
click at [188, 249] on div at bounding box center [195, 244] width 20 height 20
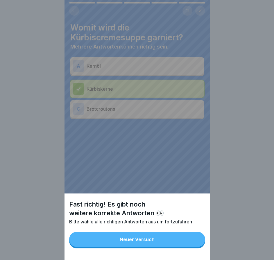
click at [191, 247] on button "Neuer Versuch" at bounding box center [137, 239] width 136 height 15
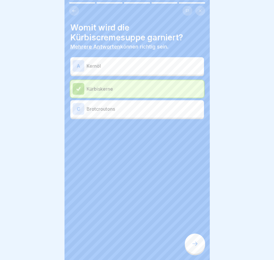
click at [178, 57] on div "A Kernöl" at bounding box center [137, 65] width 134 height 17
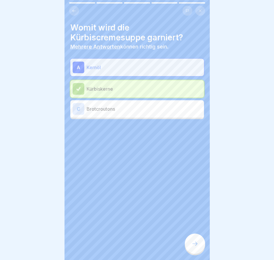
click at [195, 254] on div at bounding box center [195, 244] width 20 height 20
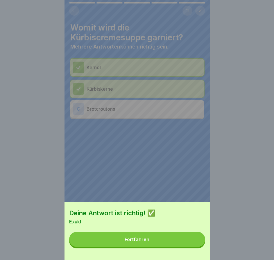
click at [195, 247] on button "Fortfahren" at bounding box center [137, 239] width 136 height 15
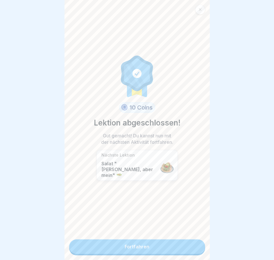
click at [194, 249] on link "Fortfahren" at bounding box center [137, 247] width 136 height 15
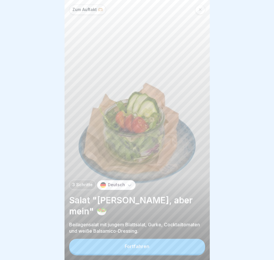
click at [194, 249] on button "Fortfahren" at bounding box center [137, 246] width 136 height 15
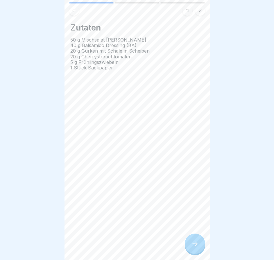
click at [194, 248] on icon at bounding box center [195, 244] width 7 height 7
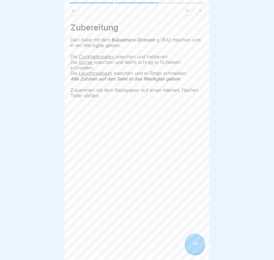
click at [194, 248] on icon at bounding box center [195, 244] width 7 height 7
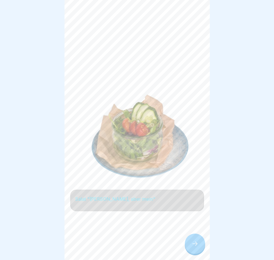
click at [194, 248] on icon at bounding box center [195, 244] width 7 height 7
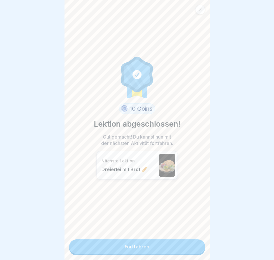
click at [194, 249] on link "Fortfahren" at bounding box center [137, 247] width 136 height 15
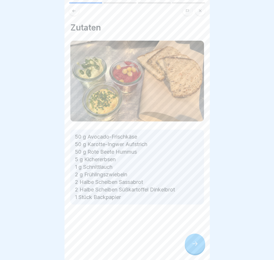
click at [194, 249] on div "Zutaten 50 g Avocado-Frischkäse 50 g Karotte-Ingwer Aufstrich 50 g Rote Beete H…" at bounding box center [137, 130] width 145 height 260
click at [194, 248] on icon at bounding box center [195, 244] width 7 height 7
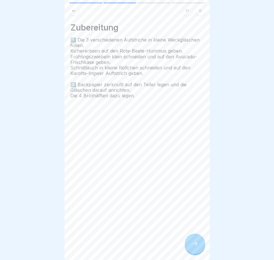
click at [194, 248] on icon at bounding box center [195, 244] width 7 height 7
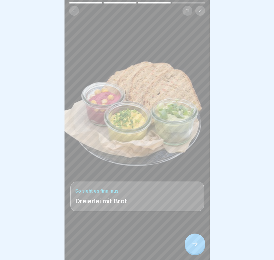
click at [194, 248] on icon at bounding box center [195, 244] width 7 height 7
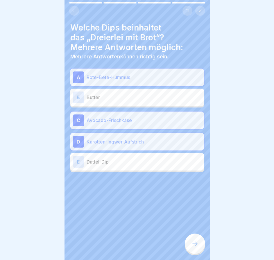
click at [194, 248] on icon at bounding box center [195, 244] width 7 height 7
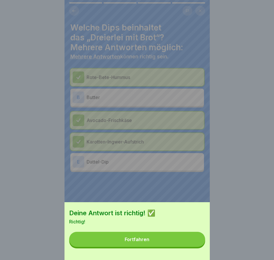
click at [194, 247] on button "Fortfahren" at bounding box center [137, 239] width 136 height 15
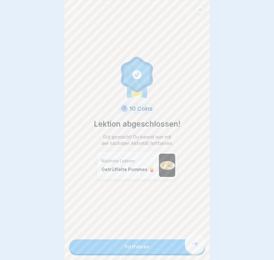
click at [194, 249] on link "Fortfahren" at bounding box center [137, 247] width 136 height 15
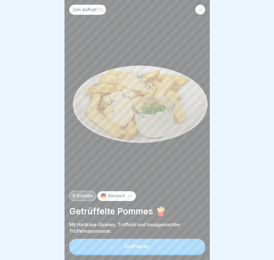
click at [194, 249] on button "Fortfahren" at bounding box center [137, 246] width 136 height 15
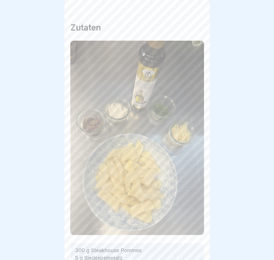
click at [194, 248] on icon at bounding box center [195, 244] width 7 height 7
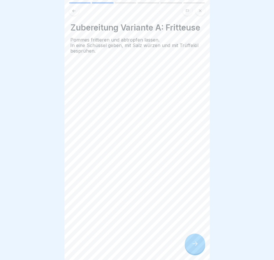
click at [194, 248] on icon at bounding box center [195, 244] width 7 height 7
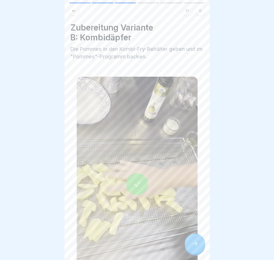
click at [194, 248] on icon at bounding box center [195, 244] width 7 height 7
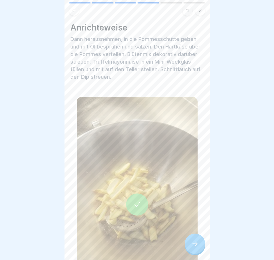
click at [194, 248] on icon at bounding box center [195, 244] width 7 height 7
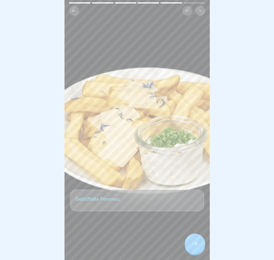
click at [194, 248] on icon at bounding box center [195, 244] width 7 height 7
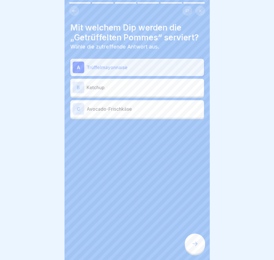
click at [194, 248] on icon at bounding box center [195, 244] width 7 height 7
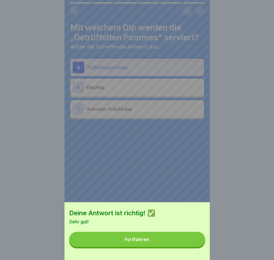
click at [194, 247] on button "Fortfahren" at bounding box center [137, 239] width 136 height 15
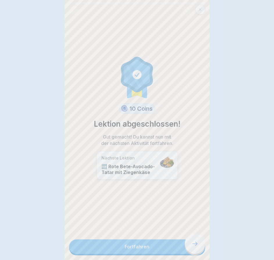
click at [194, 249] on link "Fortfahren" at bounding box center [137, 247] width 136 height 15
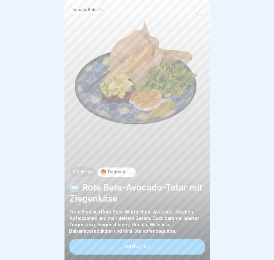
click at [194, 249] on button "Fortfahren" at bounding box center [137, 246] width 136 height 15
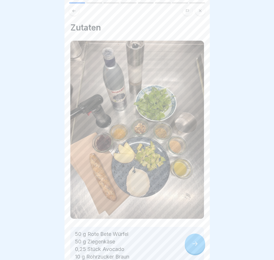
click at [194, 249] on div "Zum Auftakt 🫶🏼 8 Schritte Deutsch 🆕 Rote Bete-Avocado-Tatar mit Ziegenkäse Türm…" at bounding box center [137, 130] width 145 height 260
click at [194, 248] on icon at bounding box center [195, 244] width 7 height 7
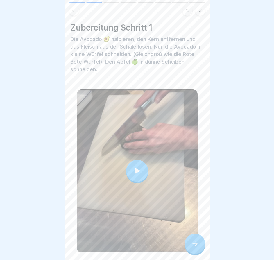
click at [194, 248] on icon at bounding box center [195, 244] width 7 height 7
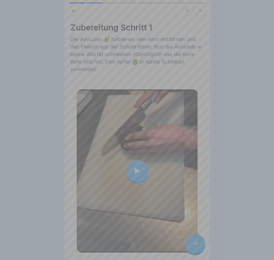
click at [194, 249] on video at bounding box center [137, 130] width 145 height 260
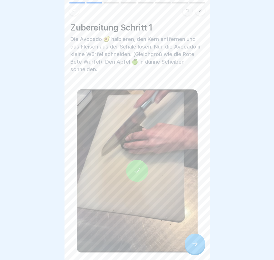
click at [197, 248] on icon at bounding box center [195, 244] width 7 height 7
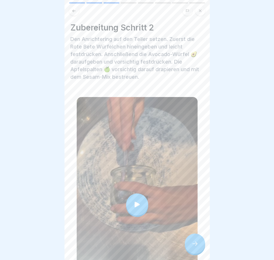
click at [197, 248] on icon at bounding box center [195, 244] width 7 height 7
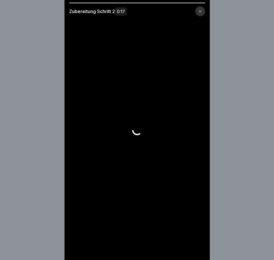
click at [197, 248] on video at bounding box center [137, 130] width 145 height 260
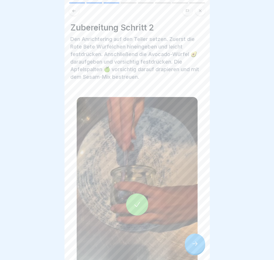
click at [195, 248] on icon at bounding box center [195, 244] width 7 height 7
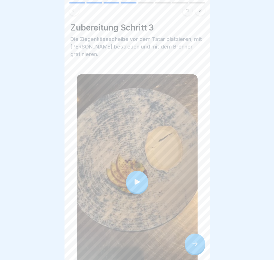
click at [195, 248] on icon at bounding box center [195, 244] width 7 height 7
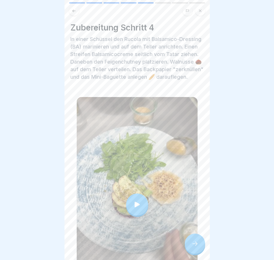
click at [195, 248] on icon at bounding box center [195, 244] width 7 height 7
click at [195, 247] on icon at bounding box center [195, 244] width 7 height 7
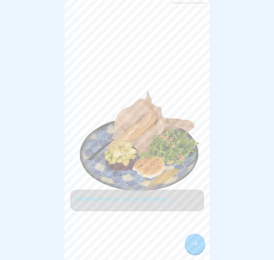
click at [195, 247] on icon at bounding box center [195, 244] width 7 height 7
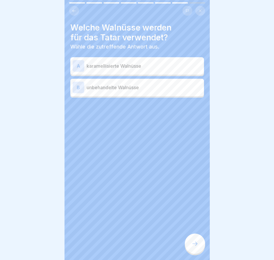
click at [129, 84] on p "unbehandelte Walnüsse" at bounding box center [144, 87] width 115 height 7
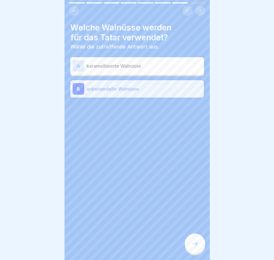
click at [199, 245] on div at bounding box center [195, 244] width 20 height 20
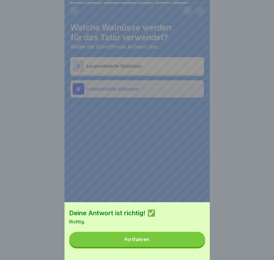
click at [184, 247] on button "Fortfahren" at bounding box center [137, 239] width 136 height 15
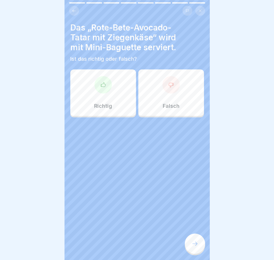
click at [193, 247] on icon at bounding box center [195, 244] width 7 height 7
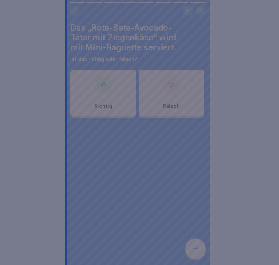
click at [193, 247] on div at bounding box center [139, 132] width 279 height 265
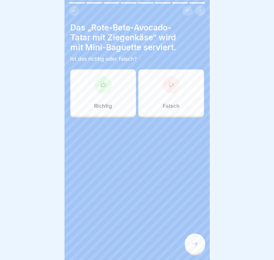
click at [113, 98] on div "Richtig" at bounding box center [103, 93] width 66 height 47
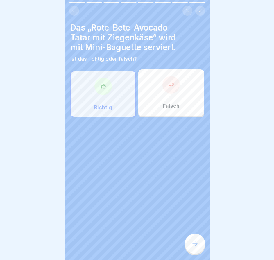
click at [195, 247] on icon at bounding box center [195, 244] width 7 height 7
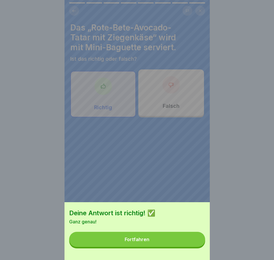
click at [180, 238] on button "Fortfahren" at bounding box center [137, 239] width 136 height 15
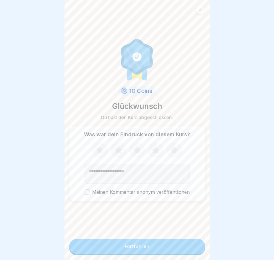
click at [180, 234] on div "10 Coins Glückwunsch Du hast den Kurs abgeschlossen. Was war dein Eindruck von …" at bounding box center [137, 120] width 136 height 230
click at [187, 246] on button "Fortfahren" at bounding box center [137, 246] width 136 height 15
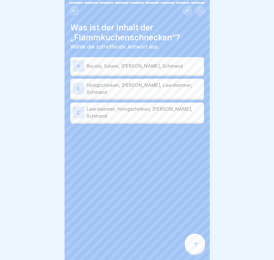
click at [179, 92] on div "B Honigschinken, [PERSON_NAME], Leerdammer, Schmand" at bounding box center [137, 89] width 129 height 14
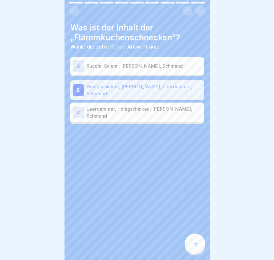
click at [191, 247] on div at bounding box center [195, 244] width 20 height 20
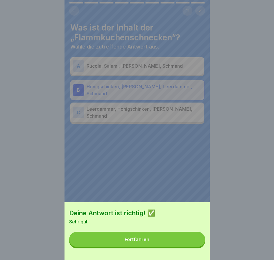
click at [195, 247] on button "Fortfahren" at bounding box center [137, 239] width 136 height 15
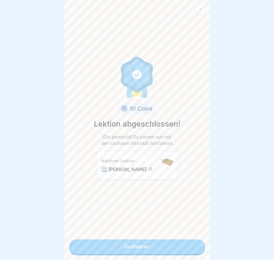
click at [195, 248] on link "Fortfahren" at bounding box center [137, 247] width 136 height 15
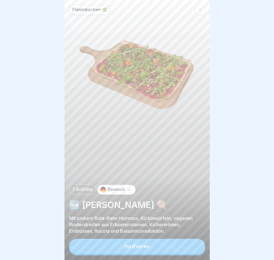
click at [195, 248] on button "Fortfahren" at bounding box center [137, 246] width 136 height 15
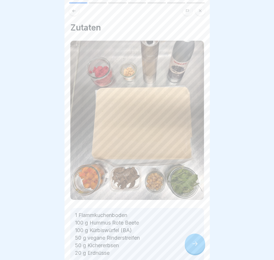
click at [195, 248] on icon at bounding box center [195, 244] width 7 height 7
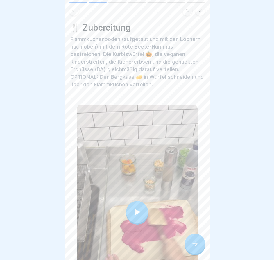
click at [195, 248] on icon at bounding box center [195, 244] width 7 height 7
click at [197, 246] on icon at bounding box center [195, 244] width 5 height 4
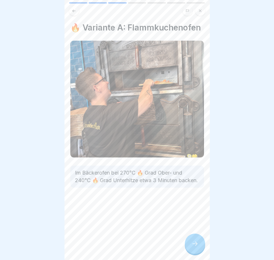
click at [197, 246] on icon at bounding box center [195, 244] width 5 height 4
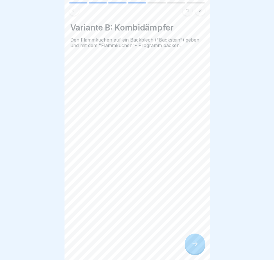
click at [197, 246] on icon at bounding box center [195, 244] width 5 height 4
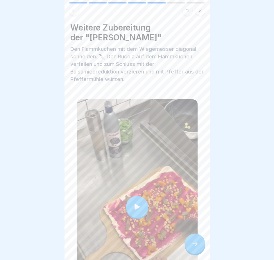
click at [197, 246] on icon at bounding box center [195, 244] width 5 height 4
click at [196, 248] on icon at bounding box center [195, 244] width 7 height 7
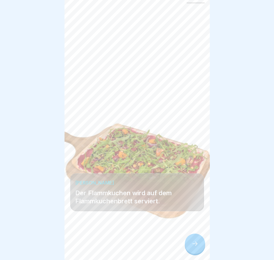
click at [196, 248] on icon at bounding box center [195, 244] width 7 height 7
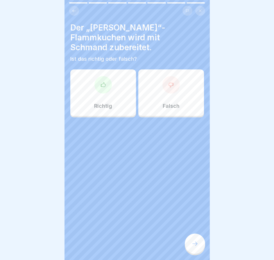
click at [196, 248] on icon at bounding box center [195, 244] width 7 height 7
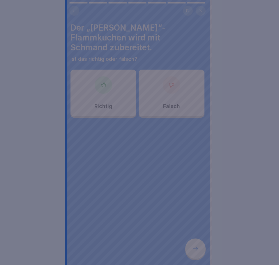
click at [196, 251] on div at bounding box center [139, 132] width 279 height 265
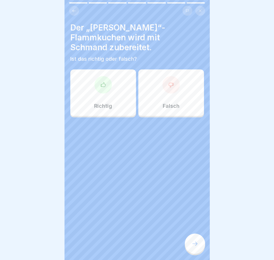
click at [163, 104] on p "Falsch" at bounding box center [171, 106] width 17 height 6
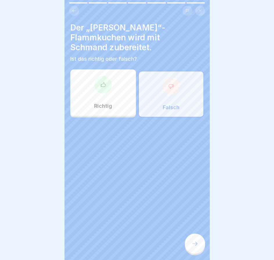
click at [194, 246] on icon at bounding box center [195, 244] width 7 height 7
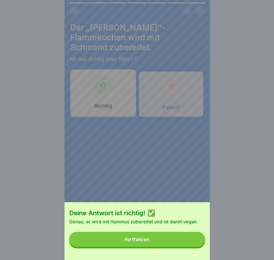
click at [194, 246] on button "Fortfahren" at bounding box center [137, 239] width 136 height 15
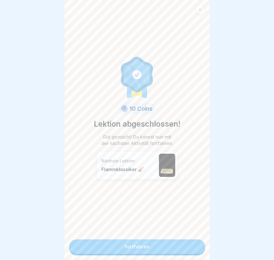
click at [194, 246] on link "Fortfahren" at bounding box center [137, 247] width 136 height 15
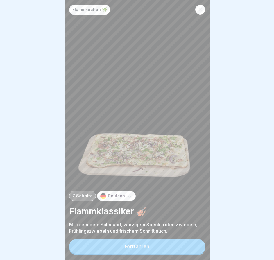
click at [194, 246] on button "Fortfahren" at bounding box center [137, 246] width 136 height 15
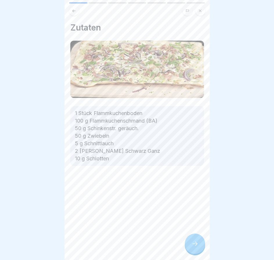
click at [194, 246] on icon at bounding box center [195, 244] width 7 height 7
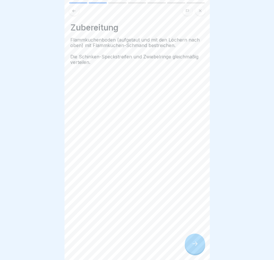
click at [194, 246] on icon at bounding box center [195, 244] width 7 height 7
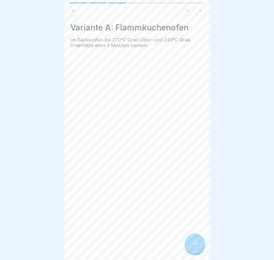
click at [194, 246] on icon at bounding box center [195, 244] width 7 height 7
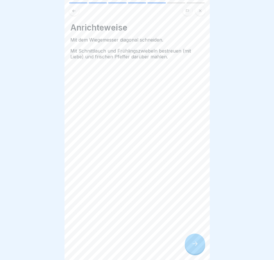
click at [194, 246] on icon at bounding box center [195, 244] width 7 height 7
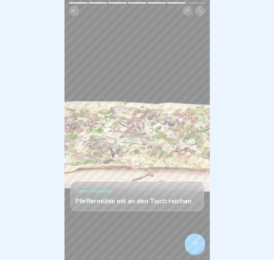
click at [194, 246] on icon at bounding box center [195, 244] width 7 height 7
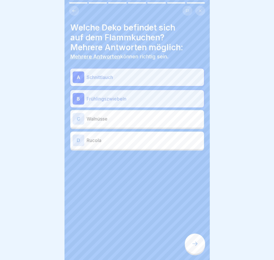
click at [194, 246] on icon at bounding box center [195, 244] width 7 height 7
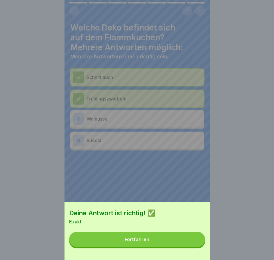
click at [194, 246] on button "Fortfahren" at bounding box center [137, 239] width 136 height 15
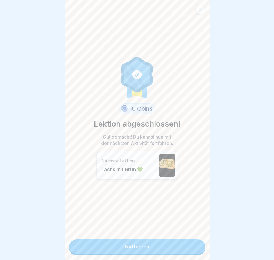
click at [194, 246] on link "Fortfahren" at bounding box center [137, 247] width 136 height 15
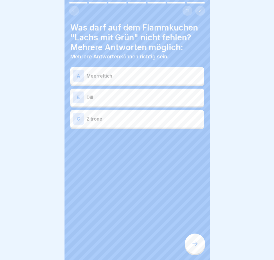
click at [194, 246] on div "Flammkuchen 🌿 7 Schritte Deutsch Lachs mit Grün 💚 Mit cremigem Schmand, gezupft…" at bounding box center [137, 130] width 145 height 260
click at [194, 246] on icon at bounding box center [195, 244] width 7 height 7
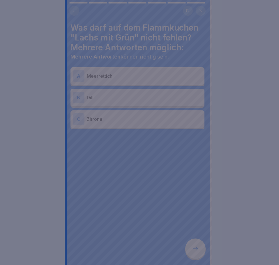
click at [194, 246] on div at bounding box center [139, 132] width 279 height 265
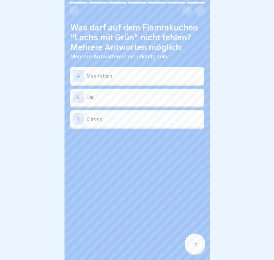
click at [172, 75] on p "Meerrettich" at bounding box center [144, 75] width 115 height 7
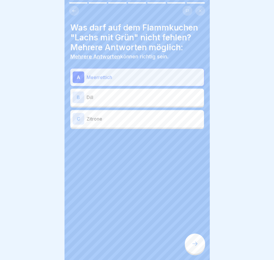
click at [170, 93] on div "B Dill" at bounding box center [137, 98] width 129 height 12
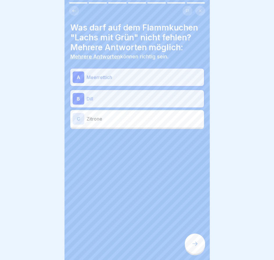
click at [171, 95] on p "Dill" at bounding box center [144, 98] width 115 height 7
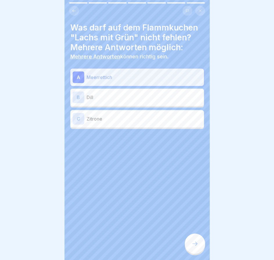
click at [193, 248] on icon at bounding box center [195, 244] width 7 height 7
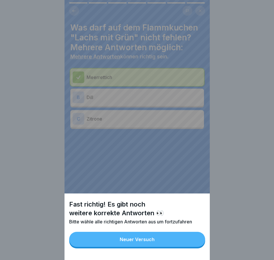
click at [193, 247] on button "Neuer Versuch" at bounding box center [137, 239] width 136 height 15
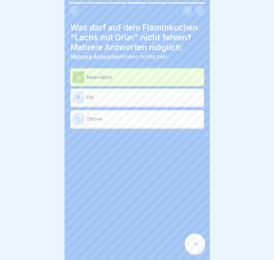
click at [175, 97] on p "Dill" at bounding box center [144, 97] width 115 height 7
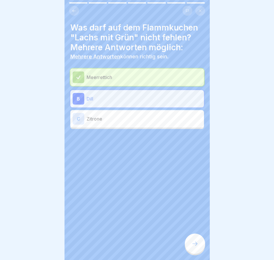
click at [190, 254] on div at bounding box center [195, 244] width 20 height 20
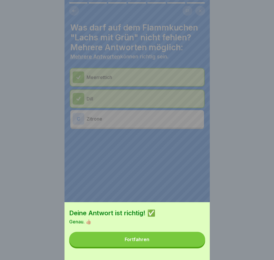
click at [191, 245] on button "Fortfahren" at bounding box center [137, 239] width 136 height 15
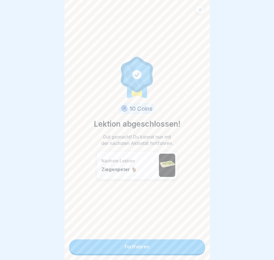
click at [191, 245] on link "Fortfahren" at bounding box center [137, 247] width 136 height 15
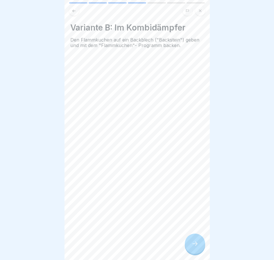
click at [192, 246] on icon at bounding box center [195, 244] width 7 height 7
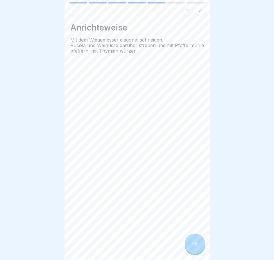
click at [192, 247] on icon at bounding box center [195, 244] width 7 height 7
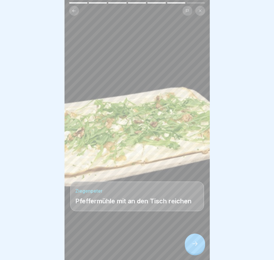
click at [192, 247] on icon at bounding box center [195, 244] width 7 height 7
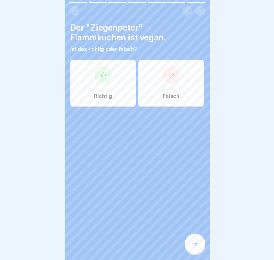
click at [192, 247] on icon at bounding box center [195, 244] width 7 height 7
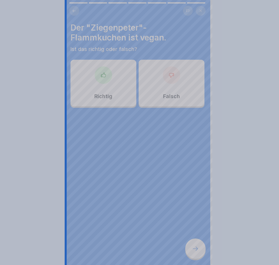
click at [192, 247] on div at bounding box center [139, 132] width 279 height 265
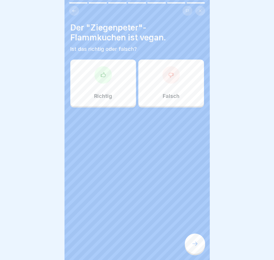
click at [101, 78] on div at bounding box center [103, 74] width 17 height 17
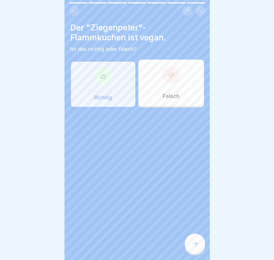
click at [197, 245] on icon at bounding box center [195, 244] width 7 height 7
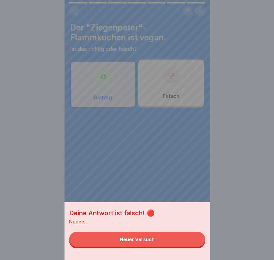
click at [196, 246] on button "Neuer Versuch" at bounding box center [137, 239] width 136 height 15
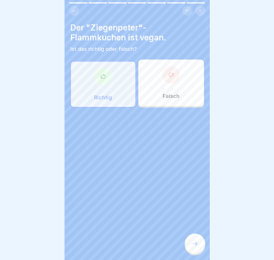
click at [168, 80] on div at bounding box center [171, 74] width 17 height 17
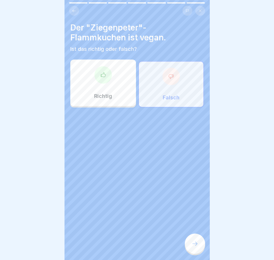
click at [195, 248] on icon at bounding box center [195, 244] width 7 height 7
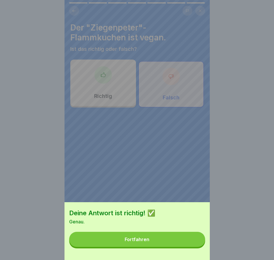
click at [193, 243] on button "Fortfahren" at bounding box center [137, 239] width 136 height 15
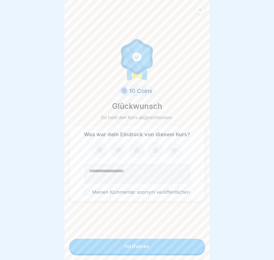
click at [193, 246] on button "Fortfahren" at bounding box center [137, 246] width 136 height 15
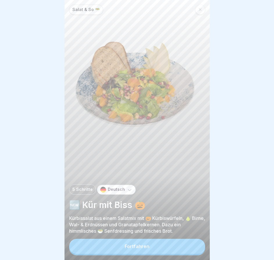
click at [195, 248] on button "Fortfahren" at bounding box center [137, 246] width 136 height 15
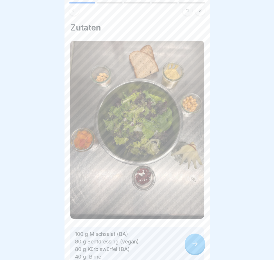
click at [195, 248] on icon at bounding box center [195, 244] width 7 height 7
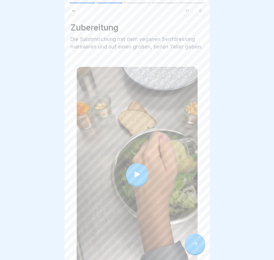
click at [195, 248] on icon at bounding box center [195, 244] width 7 height 7
click at [196, 248] on icon at bounding box center [195, 244] width 7 height 7
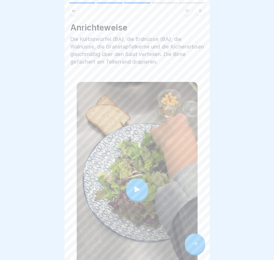
click at [196, 248] on icon at bounding box center [195, 244] width 7 height 7
click at [192, 246] on icon at bounding box center [195, 244] width 7 height 7
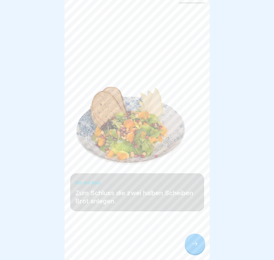
click at [195, 246] on icon at bounding box center [195, 244] width 7 height 7
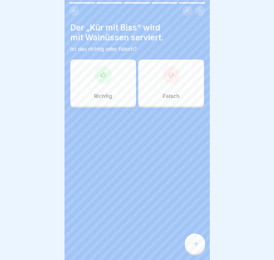
click at [195, 246] on icon at bounding box center [195, 244] width 7 height 7
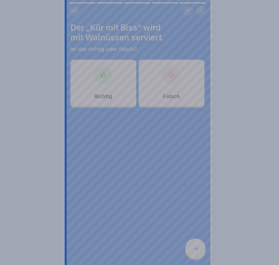
click at [195, 246] on div at bounding box center [139, 132] width 279 height 265
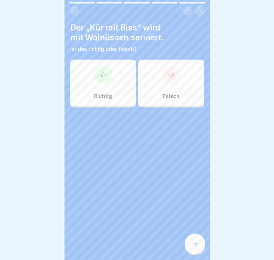
click at [110, 84] on div "Richtig" at bounding box center [103, 83] width 66 height 47
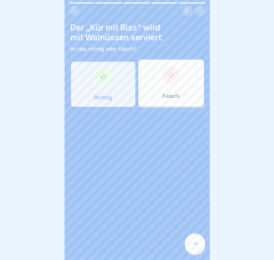
click at [194, 248] on icon at bounding box center [195, 244] width 7 height 7
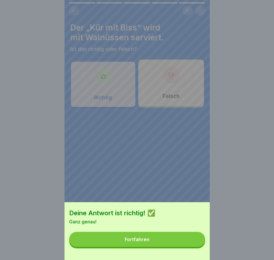
click at [194, 247] on button "Fortfahren" at bounding box center [137, 239] width 136 height 15
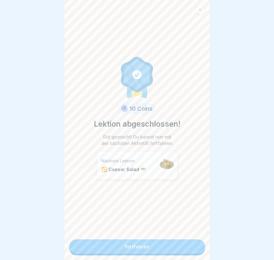
click at [194, 248] on link "Fortfahren" at bounding box center [137, 247] width 136 height 15
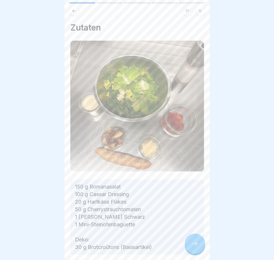
click at [194, 248] on icon at bounding box center [195, 244] width 7 height 7
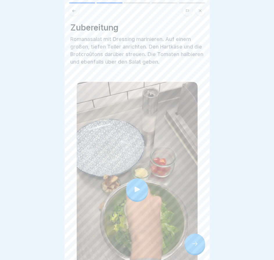
click at [194, 248] on icon at bounding box center [195, 244] width 7 height 7
click at [196, 248] on icon at bounding box center [195, 244] width 7 height 7
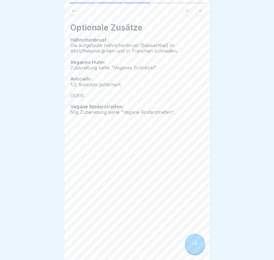
click at [195, 248] on icon at bounding box center [195, 244] width 7 height 7
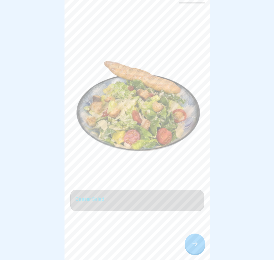
click at [195, 248] on icon at bounding box center [195, 244] width 7 height 7
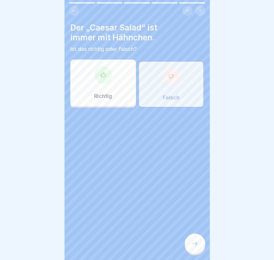
click at [195, 248] on icon at bounding box center [195, 244] width 7 height 7
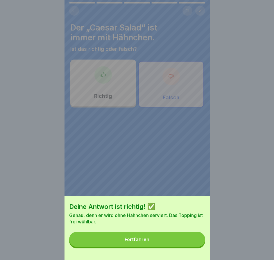
click at [195, 247] on button "Fortfahren" at bounding box center [137, 239] width 136 height 15
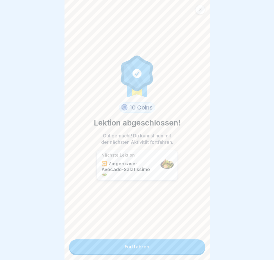
click at [195, 249] on link "Fortfahren" at bounding box center [137, 247] width 136 height 15
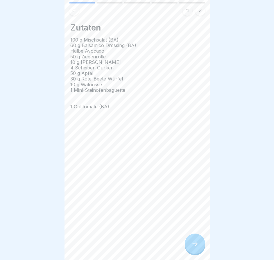
click at [195, 249] on div "Zutaten 100 g Mischsalat (BA) 60 g Balsamico Dressing (BA) Halbe Avocado 50 g Z…" at bounding box center [137, 130] width 145 height 260
click at [195, 248] on icon at bounding box center [195, 244] width 7 height 7
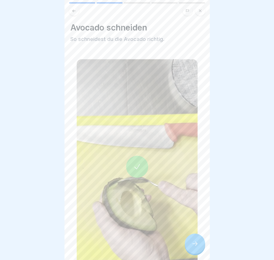
click at [195, 248] on icon at bounding box center [195, 244] width 7 height 7
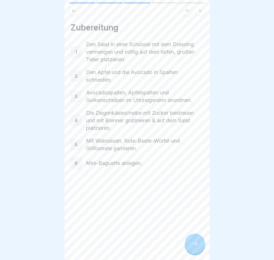
click at [195, 248] on icon at bounding box center [195, 244] width 7 height 7
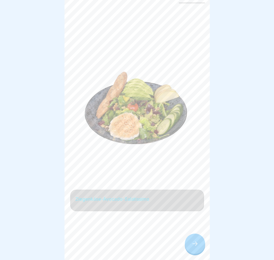
click at [195, 248] on icon at bounding box center [195, 244] width 7 height 7
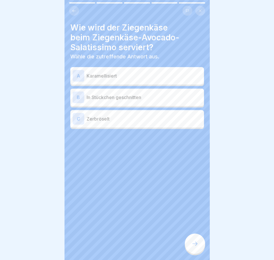
click at [195, 248] on icon at bounding box center [195, 244] width 7 height 7
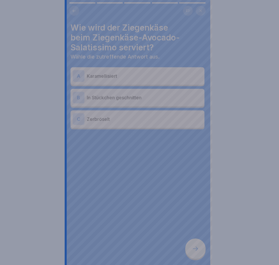
click at [195, 249] on div at bounding box center [139, 132] width 279 height 265
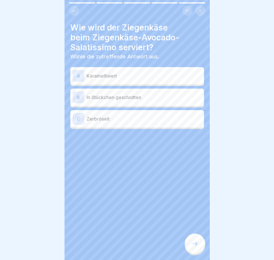
click at [179, 80] on div "A Karamellisiert" at bounding box center [137, 76] width 129 height 12
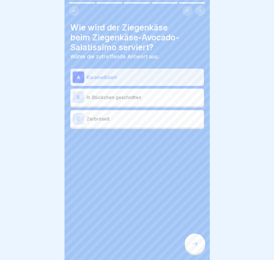
click at [192, 248] on icon at bounding box center [195, 244] width 7 height 7
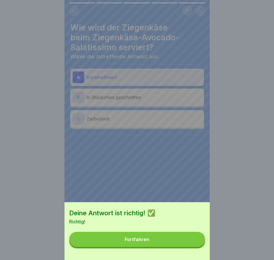
click at [192, 247] on button "Fortfahren" at bounding box center [137, 239] width 136 height 15
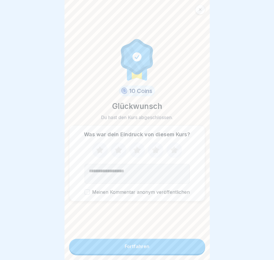
click at [192, 250] on button "Fortfahren" at bounding box center [137, 246] width 136 height 15
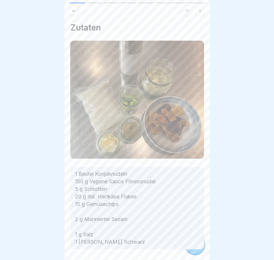
click at [192, 248] on icon at bounding box center [195, 244] width 7 height 7
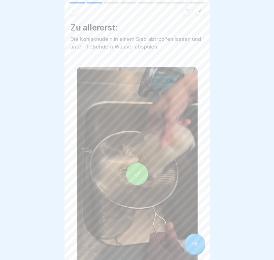
click at [192, 248] on icon at bounding box center [195, 244] width 7 height 7
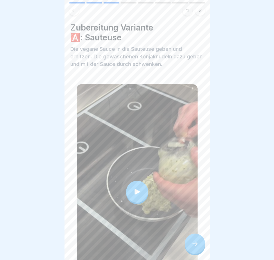
click at [192, 248] on icon at bounding box center [195, 244] width 7 height 7
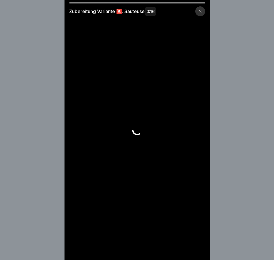
click at [192, 250] on video at bounding box center [137, 130] width 145 height 260
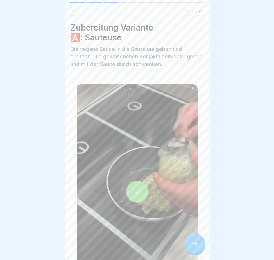
click at [193, 247] on icon at bounding box center [195, 244] width 7 height 7
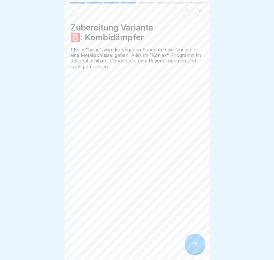
click at [193, 247] on icon at bounding box center [195, 244] width 7 height 7
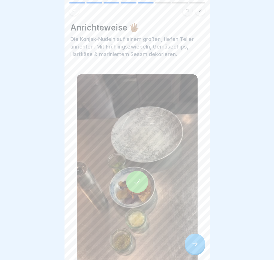
click at [193, 247] on icon at bounding box center [195, 244] width 7 height 7
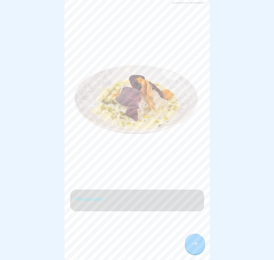
click at [193, 247] on icon at bounding box center [195, 244] width 7 height 7
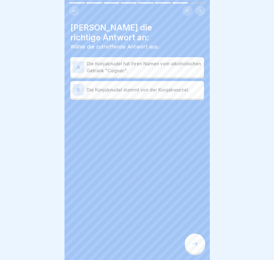
click at [193, 247] on icon at bounding box center [195, 244] width 7 height 7
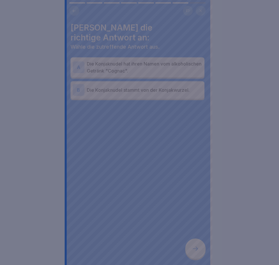
click at [193, 247] on div at bounding box center [139, 132] width 279 height 265
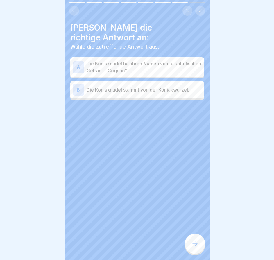
click at [174, 86] on p "Die Konjaknudel stammt von der Konjakwurzel." at bounding box center [144, 89] width 115 height 7
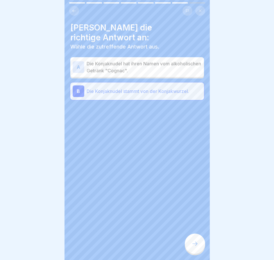
click at [194, 248] on icon at bounding box center [195, 244] width 7 height 7
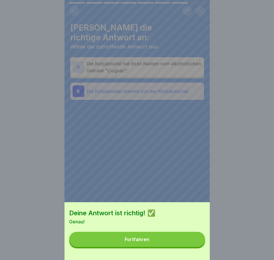
click at [194, 247] on button "Fortfahren" at bounding box center [137, 239] width 136 height 15
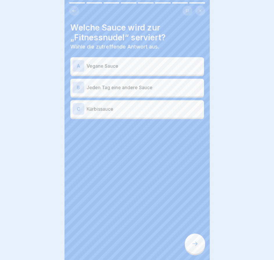
click at [194, 248] on icon at bounding box center [195, 244] width 7 height 7
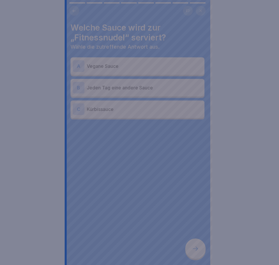
click at [194, 251] on div at bounding box center [139, 132] width 279 height 265
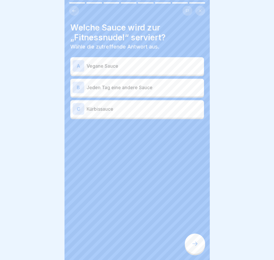
click at [161, 63] on p "Vegane Sauce" at bounding box center [144, 66] width 115 height 7
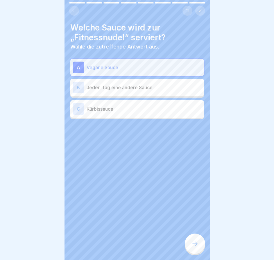
click at [159, 110] on p "Kürbissauce" at bounding box center [144, 109] width 115 height 7
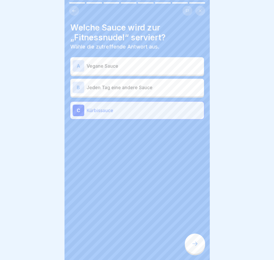
click at [197, 253] on div at bounding box center [195, 244] width 20 height 20
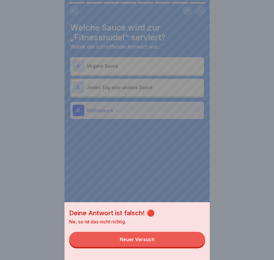
click at [196, 247] on button "Neuer Versuch" at bounding box center [137, 239] width 136 height 15
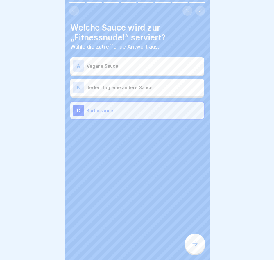
click at [154, 60] on div "A Vegane Sauce" at bounding box center [137, 66] width 129 height 12
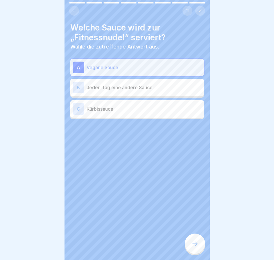
click at [199, 245] on div at bounding box center [195, 244] width 20 height 20
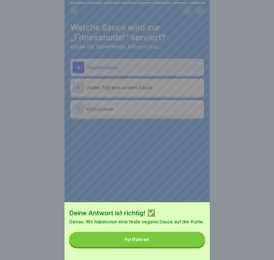
click at [198, 244] on button "Fortfahren" at bounding box center [137, 239] width 136 height 15
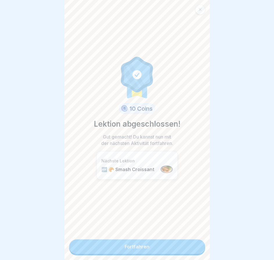
click at [197, 244] on link "Fortfahren" at bounding box center [137, 247] width 136 height 15
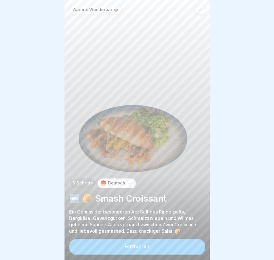
click at [197, 244] on button "Fortfahren" at bounding box center [137, 246] width 136 height 15
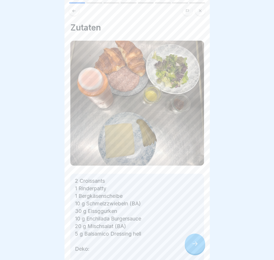
click at [197, 244] on div at bounding box center [195, 244] width 20 height 20
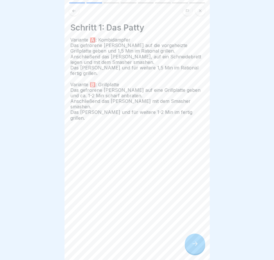
click at [197, 244] on div at bounding box center [195, 244] width 20 height 20
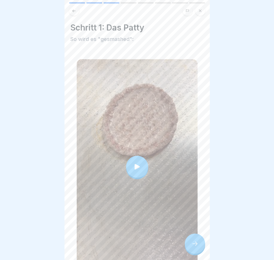
click at [197, 244] on div at bounding box center [195, 244] width 20 height 20
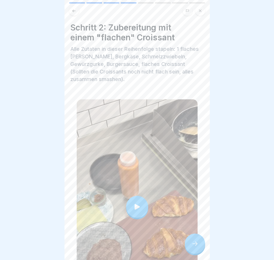
click at [197, 244] on div at bounding box center [195, 244] width 20 height 20
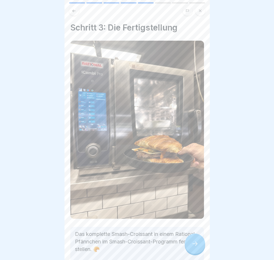
click at [197, 244] on div at bounding box center [195, 244] width 20 height 20
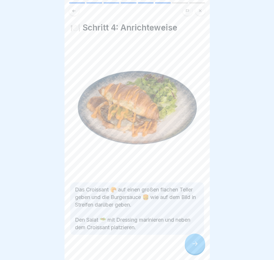
click at [197, 244] on div at bounding box center [195, 244] width 20 height 20
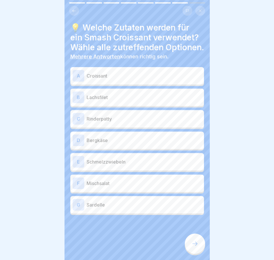
click at [197, 241] on div at bounding box center [195, 244] width 20 height 20
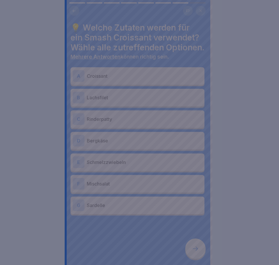
click at [198, 252] on div at bounding box center [139, 132] width 279 height 265
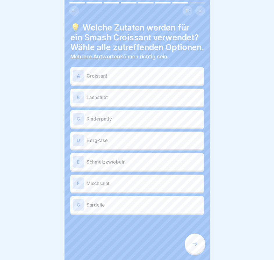
click at [150, 82] on div "A Croissant" at bounding box center [137, 76] width 129 height 12
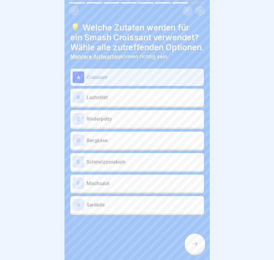
click at [144, 122] on p "Rinderpatty" at bounding box center [144, 118] width 115 height 7
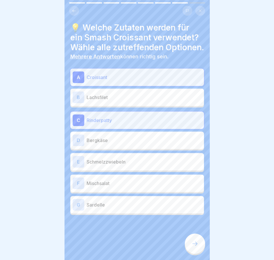
click at [144, 144] on p "Bergkäse" at bounding box center [144, 140] width 115 height 7
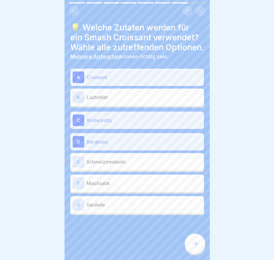
click at [149, 165] on p "Schmelzzwiebeln" at bounding box center [144, 162] width 115 height 7
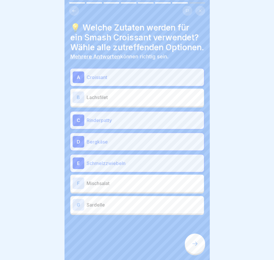
click at [148, 187] on p "Mischsalat" at bounding box center [144, 183] width 115 height 7
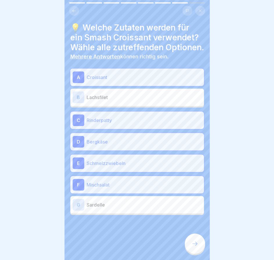
click at [195, 248] on icon at bounding box center [195, 244] width 7 height 7
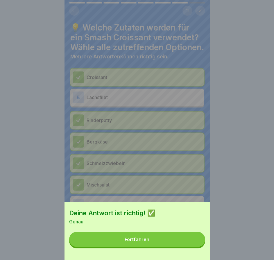
click at [195, 247] on button "Fortfahren" at bounding box center [137, 239] width 136 height 15
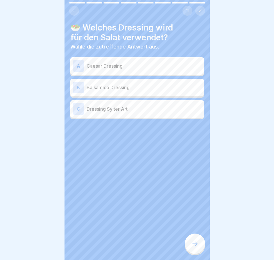
click at [195, 248] on icon at bounding box center [195, 244] width 7 height 7
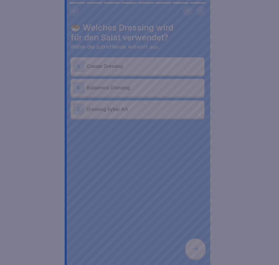
click at [195, 251] on div at bounding box center [139, 132] width 279 height 265
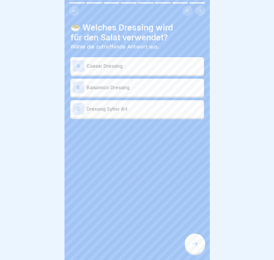
click at [155, 62] on div "A Caesar Dressing" at bounding box center [137, 66] width 129 height 12
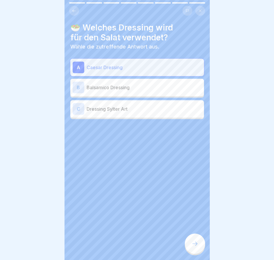
click at [155, 62] on div "A Caesar Dressing" at bounding box center [137, 68] width 129 height 12
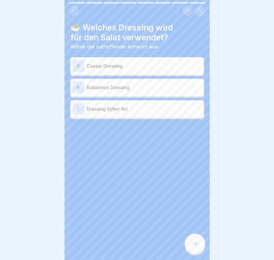
click at [164, 90] on p "Balsamico Dressing" at bounding box center [144, 87] width 115 height 7
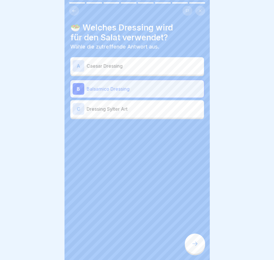
click at [195, 252] on div at bounding box center [195, 244] width 20 height 20
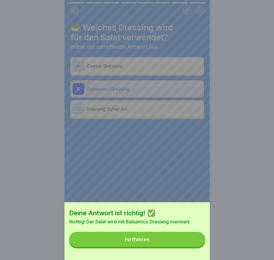
click at [195, 247] on button "Fortfahren" at bounding box center [137, 239] width 136 height 15
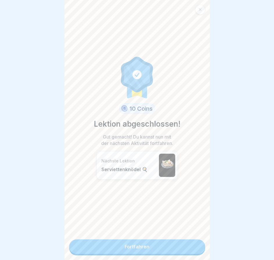
click at [195, 248] on link "Fortfahren" at bounding box center [137, 247] width 136 height 15
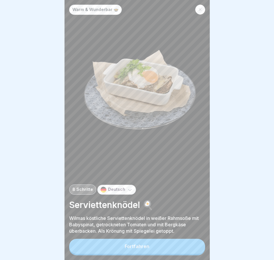
click at [195, 248] on button "Fortfahren" at bounding box center [137, 246] width 136 height 15
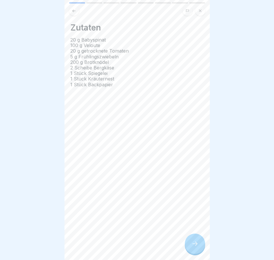
click at [195, 248] on icon at bounding box center [195, 244] width 7 height 7
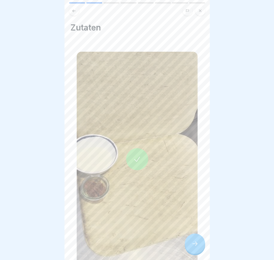
click at [195, 248] on icon at bounding box center [195, 244] width 7 height 7
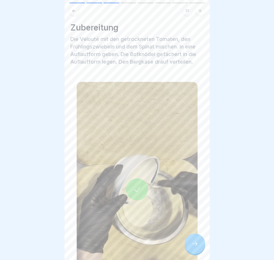
click at [195, 248] on icon at bounding box center [195, 244] width 7 height 7
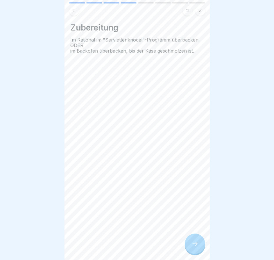
click at [195, 248] on icon at bounding box center [195, 244] width 7 height 7
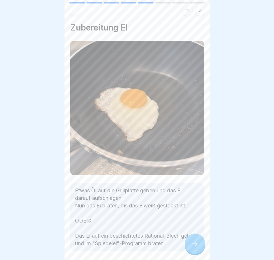
click at [195, 248] on icon at bounding box center [195, 244] width 7 height 7
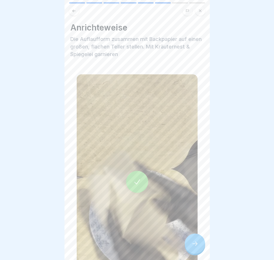
click at [195, 248] on icon at bounding box center [195, 244] width 7 height 7
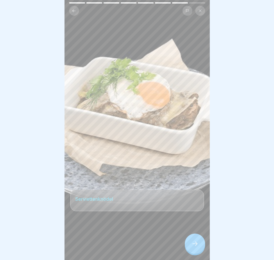
click at [195, 248] on icon at bounding box center [195, 244] width 7 height 7
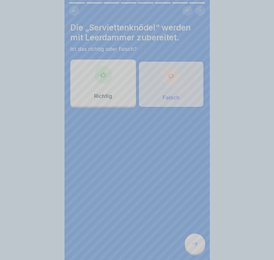
click at [195, 248] on div "Deine Antwort ist richtig! ✅ Genau, denn sie werden mit Bergkäse zubereitet For…" at bounding box center [137, 263] width 145 height 260
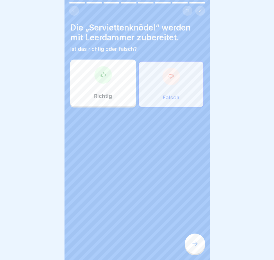
click at [195, 248] on icon at bounding box center [195, 244] width 7 height 7
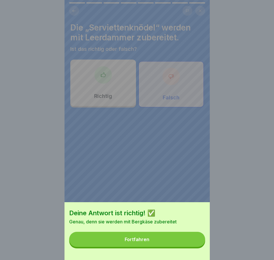
click at [195, 247] on button "Fortfahren" at bounding box center [137, 239] width 136 height 15
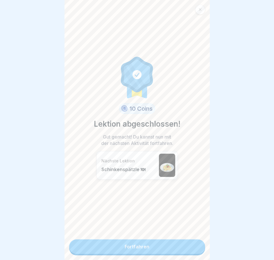
click at [195, 248] on link "Fortfahren" at bounding box center [137, 247] width 136 height 15
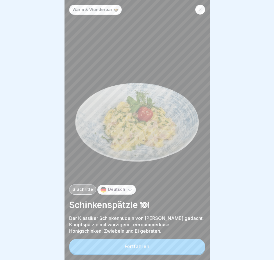
click at [195, 248] on button "Fortfahren" at bounding box center [137, 246] width 136 height 15
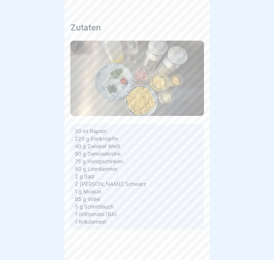
click at [194, 248] on icon at bounding box center [195, 244] width 7 height 7
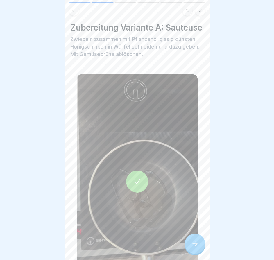
click at [194, 248] on icon at bounding box center [195, 244] width 7 height 7
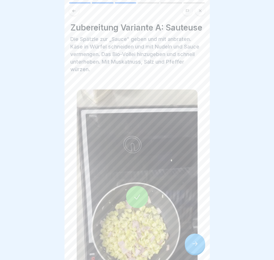
click at [194, 248] on icon at bounding box center [195, 244] width 7 height 7
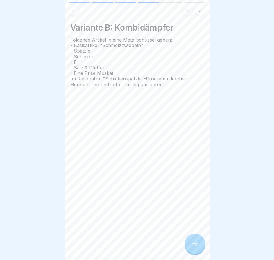
click at [194, 248] on icon at bounding box center [195, 244] width 7 height 7
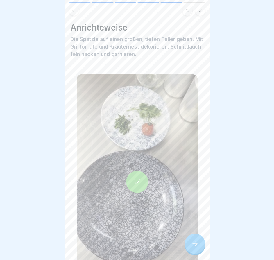
click at [194, 248] on icon at bounding box center [195, 244] width 7 height 7
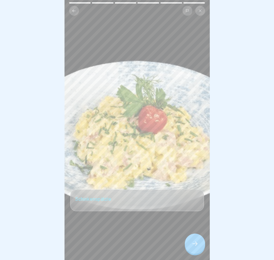
click at [194, 248] on icon at bounding box center [195, 244] width 7 height 7
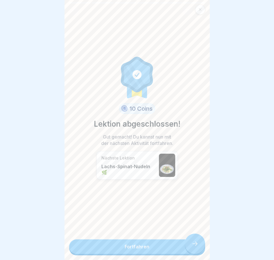
click at [194, 248] on link "Fortfahren" at bounding box center [137, 247] width 136 height 15
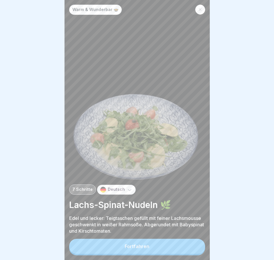
click at [190, 244] on button "Fortfahren" at bounding box center [137, 246] width 136 height 15
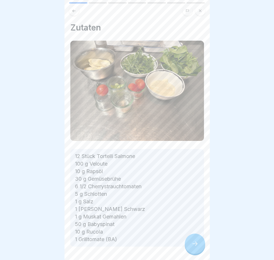
click at [191, 244] on div at bounding box center [195, 244] width 20 height 20
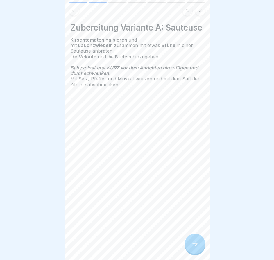
click at [191, 244] on div at bounding box center [195, 244] width 20 height 20
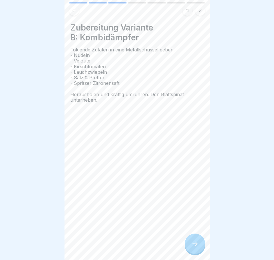
click at [191, 244] on div at bounding box center [195, 244] width 20 height 20
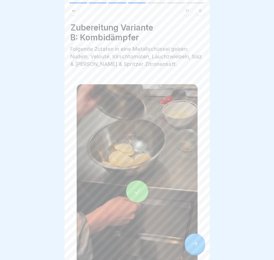
click at [191, 244] on div at bounding box center [195, 244] width 20 height 20
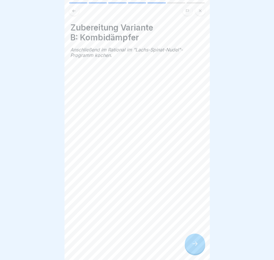
click at [191, 244] on div at bounding box center [195, 244] width 20 height 20
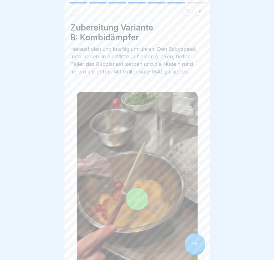
click at [191, 244] on div at bounding box center [195, 244] width 20 height 20
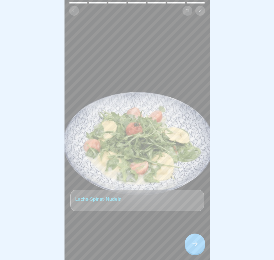
click at [191, 244] on div at bounding box center [195, 244] width 20 height 20
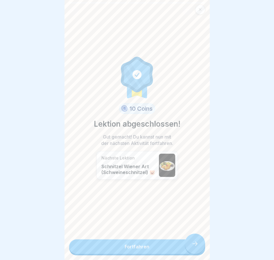
click at [191, 244] on link "Fortfahren" at bounding box center [137, 247] width 136 height 15
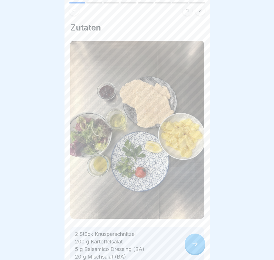
click at [191, 244] on div "Warm & Wunderbar 🍲 8 Schritte Deutsch Schnitzel Wiener Art (Schweineschnitzel) …" at bounding box center [137, 130] width 145 height 260
click at [191, 244] on div at bounding box center [195, 244] width 20 height 20
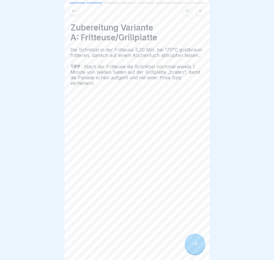
click at [191, 244] on div at bounding box center [195, 244] width 20 height 20
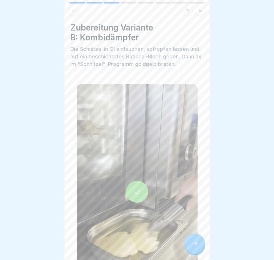
click at [191, 244] on div at bounding box center [195, 244] width 20 height 20
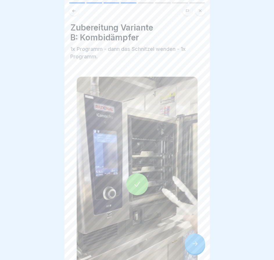
click at [191, 244] on div at bounding box center [195, 244] width 20 height 20
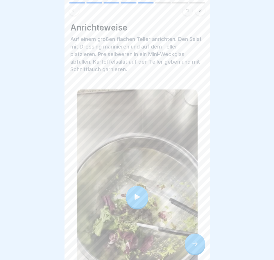
click at [191, 244] on div at bounding box center [195, 244] width 20 height 20
click at [199, 248] on div at bounding box center [195, 244] width 20 height 20
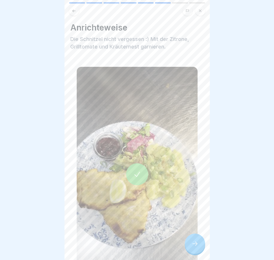
click at [199, 248] on div at bounding box center [195, 244] width 20 height 20
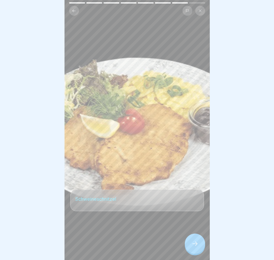
click at [199, 248] on div at bounding box center [195, 244] width 20 height 20
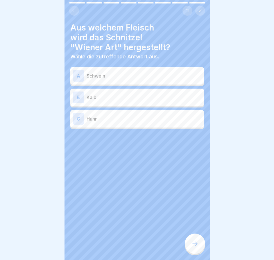
click at [199, 249] on div at bounding box center [195, 244] width 20 height 20
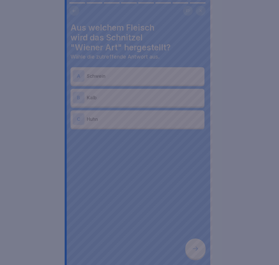
click at [199, 249] on div at bounding box center [139, 132] width 279 height 265
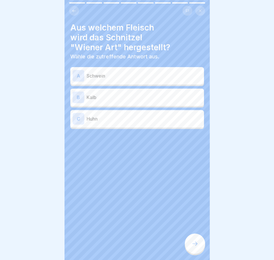
click at [142, 70] on div "A Schwein" at bounding box center [137, 76] width 129 height 12
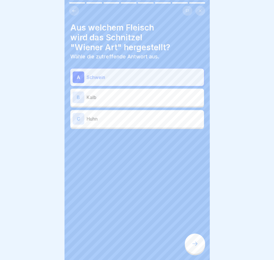
click at [194, 247] on icon at bounding box center [195, 244] width 7 height 7
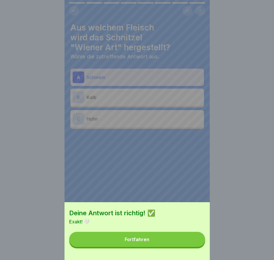
click at [195, 247] on button "Fortfahren" at bounding box center [137, 239] width 136 height 15
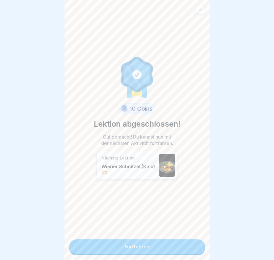
click at [195, 248] on link "Fortfahren" at bounding box center [137, 247] width 136 height 15
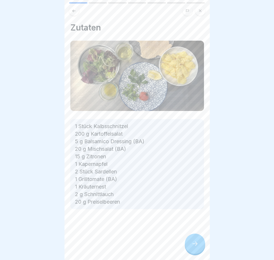
click at [195, 248] on div "Zutaten 1 Stück Kalbsschnitzel 200 g Kartoffelsalat 5 g Balsamico Dressing (BA)…" at bounding box center [137, 130] width 145 height 260
click at [194, 246] on icon at bounding box center [195, 244] width 7 height 7
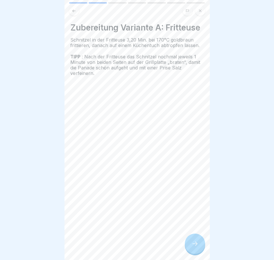
click at [194, 246] on icon at bounding box center [195, 244] width 7 height 7
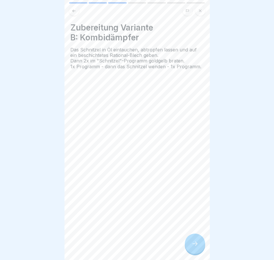
click at [194, 246] on icon at bounding box center [195, 244] width 7 height 7
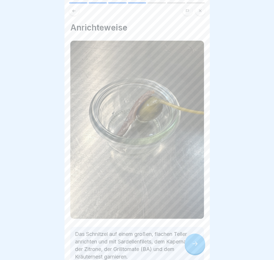
click at [193, 246] on icon at bounding box center [195, 244] width 7 height 7
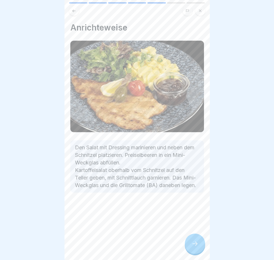
click at [193, 246] on icon at bounding box center [195, 244] width 7 height 7
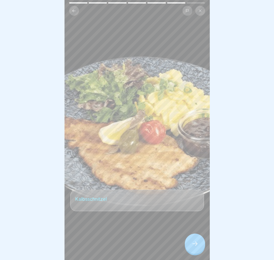
click at [193, 246] on icon at bounding box center [195, 244] width 7 height 7
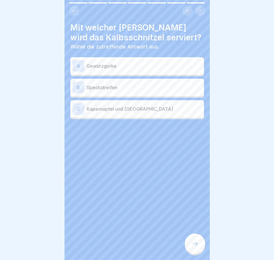
click at [193, 246] on icon at bounding box center [195, 244] width 7 height 7
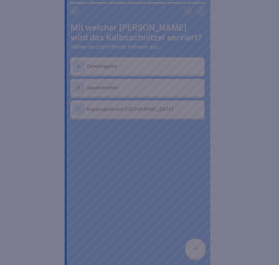
click at [193, 246] on div at bounding box center [139, 132] width 279 height 265
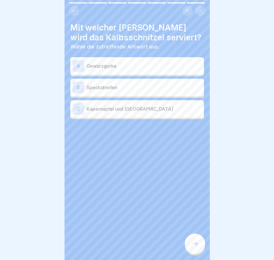
click at [164, 111] on p "Kapernapfel und [GEOGRAPHIC_DATA]" at bounding box center [144, 109] width 115 height 7
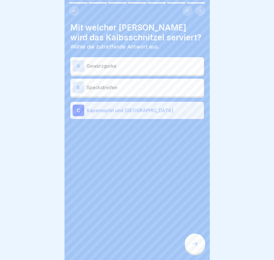
click at [190, 250] on div at bounding box center [195, 244] width 20 height 20
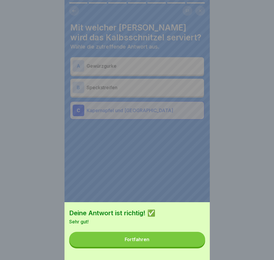
click at [191, 247] on button "Fortfahren" at bounding box center [137, 239] width 136 height 15
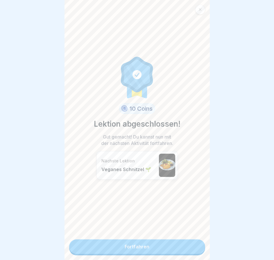
click at [191, 250] on link "Fortfahren" at bounding box center [137, 247] width 136 height 15
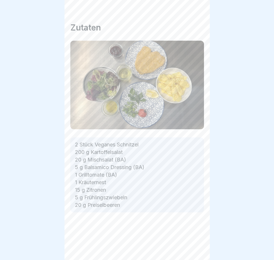
click at [191, 250] on div "Warm & Wunderbar 🍲 7 Schritte Deutsch Veganes Schnitzel 🌱 Optisch zu verwechsel…" at bounding box center [137, 130] width 145 height 260
click at [192, 248] on icon at bounding box center [195, 244] width 7 height 7
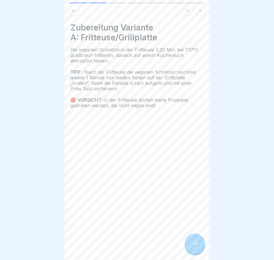
click at [192, 248] on icon at bounding box center [195, 244] width 7 height 7
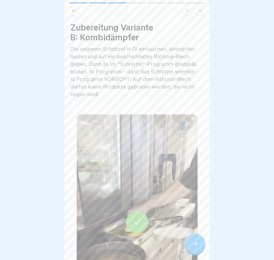
click at [192, 248] on icon at bounding box center [195, 244] width 7 height 7
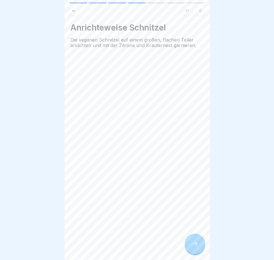
click at [192, 248] on icon at bounding box center [195, 244] width 7 height 7
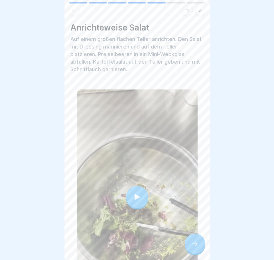
click at [192, 248] on icon at bounding box center [195, 244] width 7 height 7
click at [165, 78] on div "Anrichteweise Salat Auf einem großen flachen Teller anrichten. Den Salat mit Dr…" at bounding box center [137, 164] width 134 height 282
click at [194, 248] on icon at bounding box center [195, 244] width 7 height 7
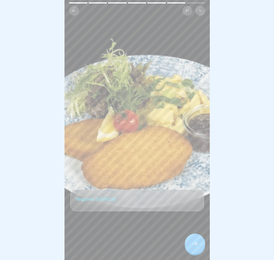
click at [194, 248] on icon at bounding box center [195, 244] width 7 height 7
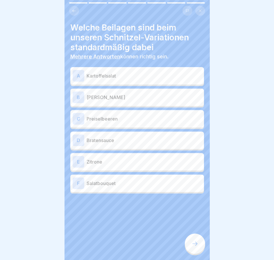
click at [194, 248] on icon at bounding box center [195, 244] width 7 height 7
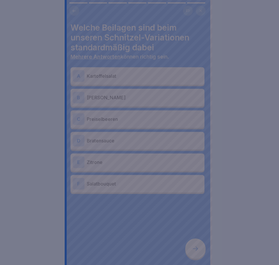
click at [194, 250] on div at bounding box center [139, 132] width 279 height 265
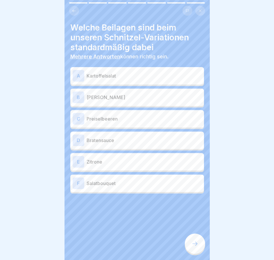
click at [138, 75] on p "Kartoffelsalat" at bounding box center [144, 75] width 115 height 7
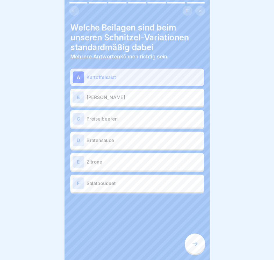
click at [146, 120] on p "Preiselbeeren" at bounding box center [144, 118] width 115 height 7
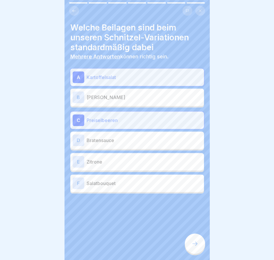
click at [138, 161] on p "Zitrone" at bounding box center [144, 162] width 115 height 7
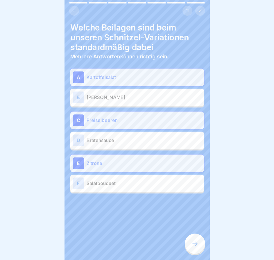
click at [151, 191] on div "F Salatbouquet" at bounding box center [137, 183] width 134 height 17
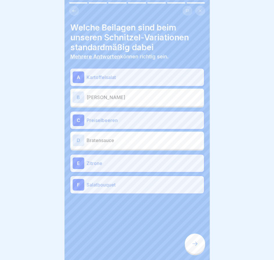
click at [187, 245] on div at bounding box center [195, 244] width 20 height 20
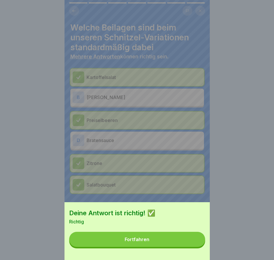
click at [191, 247] on button "Fortfahren" at bounding box center [137, 239] width 136 height 15
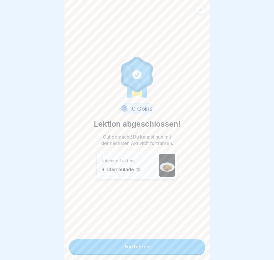
click at [191, 248] on link "Fortfahren" at bounding box center [137, 247] width 136 height 15
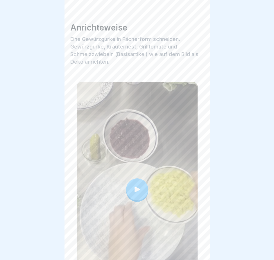
click at [191, 248] on div "Warm & [PERSON_NAME] 🍲 7 Schritte Deutsch Rinderroulade 🐄 Jeden Tag Sonntagsess…" at bounding box center [137, 130] width 145 height 260
click at [129, 167] on div at bounding box center [137, 189] width 121 height 215
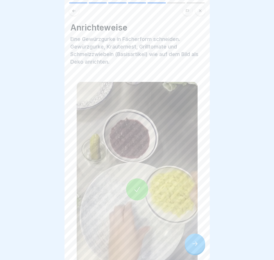
click at [194, 248] on icon at bounding box center [195, 244] width 7 height 7
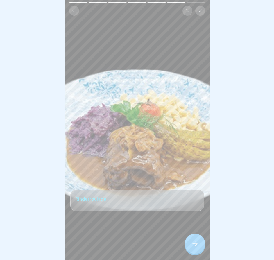
click at [194, 248] on icon at bounding box center [195, 244] width 7 height 7
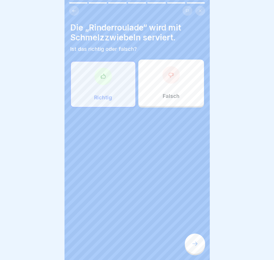
click at [194, 248] on icon at bounding box center [195, 244] width 7 height 7
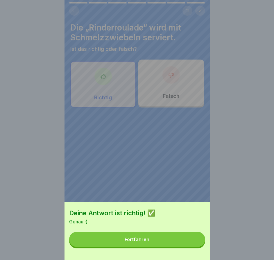
click at [194, 248] on div "Deine Antwort ist richtig! ✅ Genau :) Fortfahren" at bounding box center [137, 130] width 145 height 260
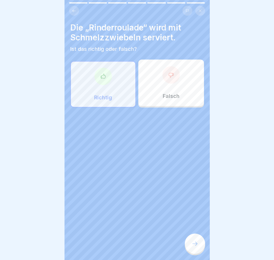
click at [194, 248] on icon at bounding box center [195, 244] width 7 height 7
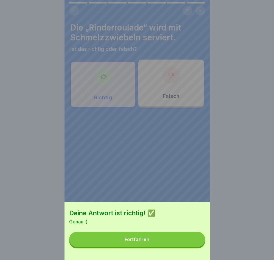
click at [194, 247] on button "Fortfahren" at bounding box center [137, 239] width 136 height 15
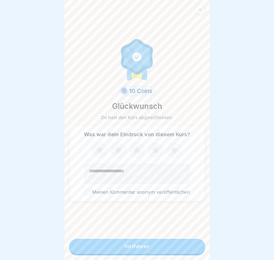
click at [194, 248] on button "Fortfahren" at bounding box center [137, 246] width 136 height 15
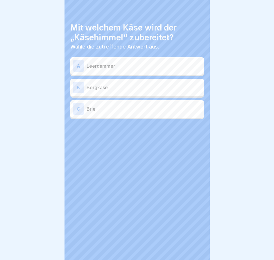
click at [194, 248] on div "Mit welchem Käse wird der „Käsehimmel“ zubereitet? Wähle die zutreffende Antwor…" at bounding box center [137, 130] width 145 height 260
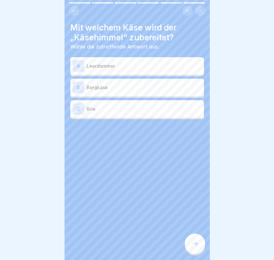
click at [194, 248] on icon at bounding box center [195, 244] width 7 height 7
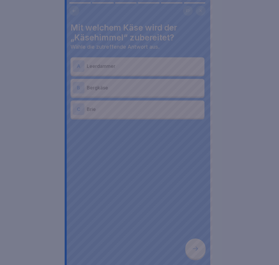
click at [194, 248] on div at bounding box center [139, 132] width 279 height 265
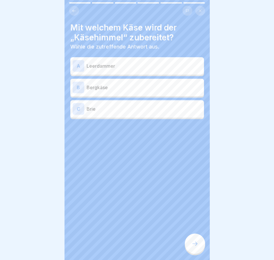
click at [160, 65] on p "Leerdammer" at bounding box center [144, 66] width 115 height 7
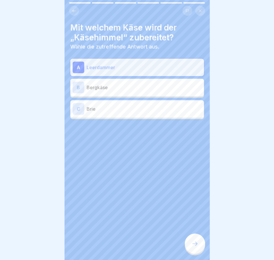
click at [197, 252] on div at bounding box center [195, 244] width 20 height 20
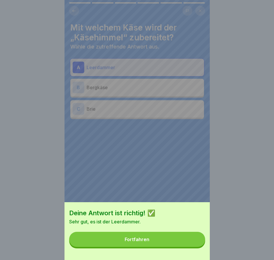
click at [189, 247] on button "Fortfahren" at bounding box center [137, 239] width 136 height 15
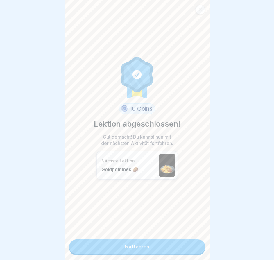
click at [190, 248] on link "Fortfahren" at bounding box center [137, 247] width 136 height 15
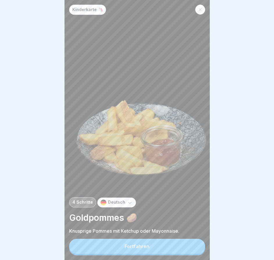
click at [190, 248] on button "Fortfahren" at bounding box center [137, 246] width 136 height 15
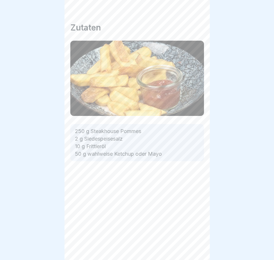
click at [190, 248] on div "Kinderkarte 🦄 4 Schritte Deutsch Goldpommes 🥔 Knusprige Pommes mit Ketchup oder…" at bounding box center [137, 130] width 145 height 260
click at [190, 248] on div at bounding box center [195, 244] width 20 height 20
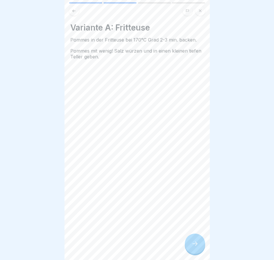
click at [190, 248] on div at bounding box center [195, 244] width 20 height 20
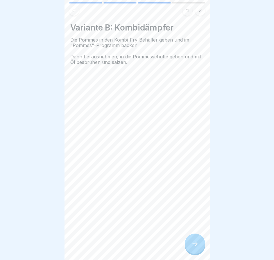
click at [190, 248] on div at bounding box center [195, 244] width 20 height 20
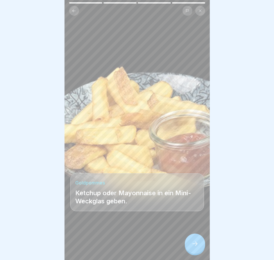
click at [190, 248] on div at bounding box center [195, 244] width 20 height 20
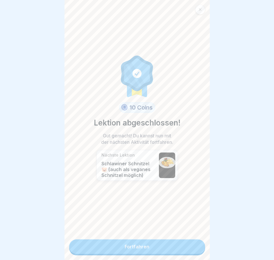
click at [190, 248] on link "Fortfahren" at bounding box center [137, 247] width 136 height 15
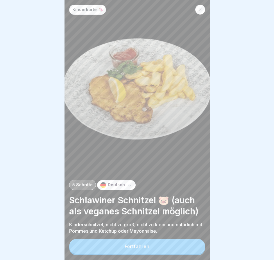
click at [190, 248] on button "Fortfahren" at bounding box center [137, 246] width 136 height 15
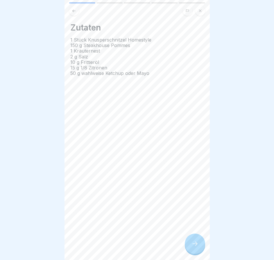
click at [190, 248] on div "Kinderkarte 🦄 5 Schritte Deutsch Schlawiner Schnitzel 🐷 (auch als veganes Schni…" at bounding box center [137, 130] width 145 height 260
click at [190, 248] on div at bounding box center [195, 244] width 20 height 20
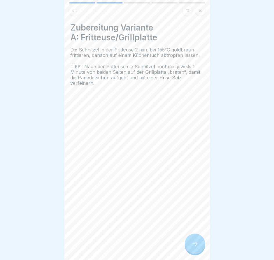
click at [190, 248] on div at bounding box center [195, 244] width 20 height 20
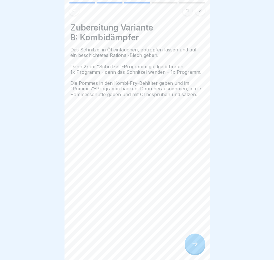
click at [190, 248] on div at bounding box center [195, 244] width 20 height 20
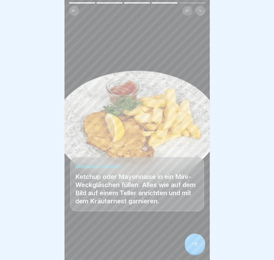
click at [190, 248] on div at bounding box center [195, 244] width 20 height 20
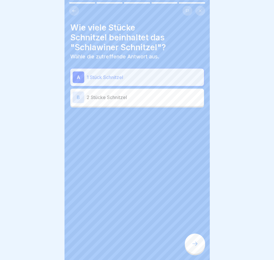
click at [190, 248] on div at bounding box center [195, 244] width 20 height 20
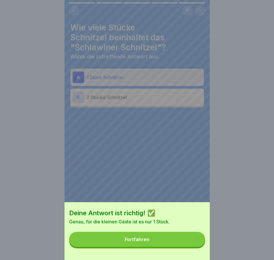
click at [190, 247] on button "Fortfahren" at bounding box center [137, 239] width 136 height 15
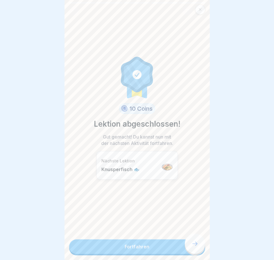
click at [190, 248] on link "Fortfahren" at bounding box center [137, 247] width 136 height 15
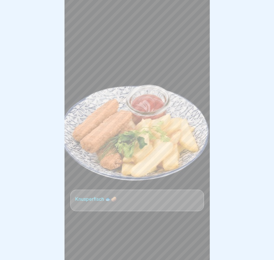
click at [190, 248] on div at bounding box center [137, 242] width 134 height 35
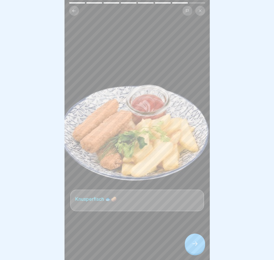
click at [190, 248] on div at bounding box center [195, 244] width 20 height 20
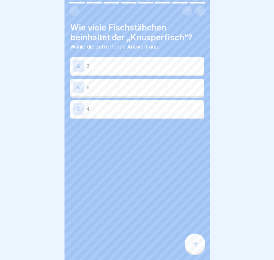
click at [190, 248] on div at bounding box center [195, 244] width 20 height 20
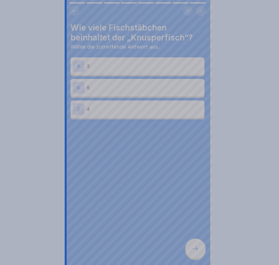
click at [190, 248] on div at bounding box center [139, 132] width 279 height 265
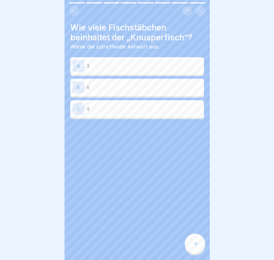
click at [165, 116] on div "C 4" at bounding box center [137, 108] width 134 height 17
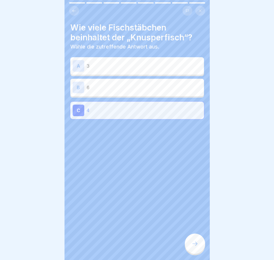
click at [192, 242] on div at bounding box center [195, 244] width 20 height 20
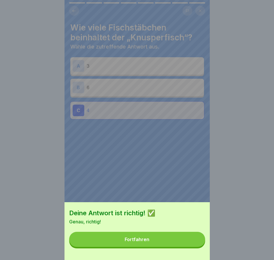
click at [192, 246] on button "Fortfahren" at bounding box center [137, 239] width 136 height 15
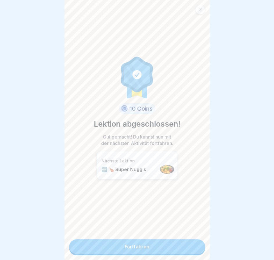
click at [192, 246] on link "Fortfahren" at bounding box center [137, 247] width 136 height 15
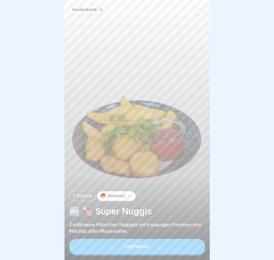
click at [191, 245] on button "Fortfahren" at bounding box center [137, 246] width 136 height 15
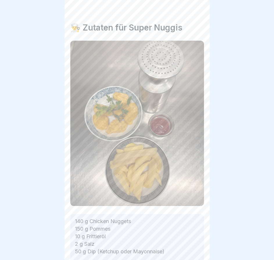
click at [191, 245] on div at bounding box center [195, 244] width 20 height 20
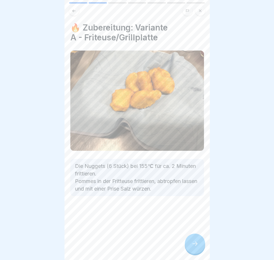
click at [191, 245] on div at bounding box center [195, 244] width 20 height 20
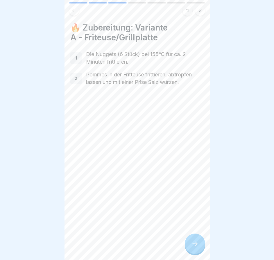
click at [191, 245] on div at bounding box center [195, 244] width 20 height 20
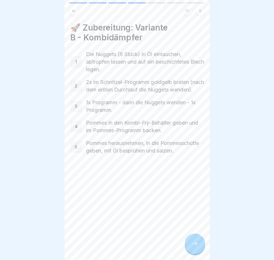
click at [191, 245] on div at bounding box center [195, 244] width 20 height 20
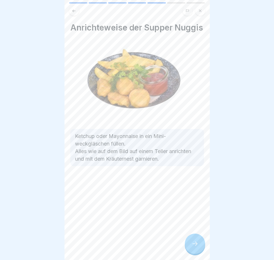
click at [190, 244] on div at bounding box center [195, 244] width 20 height 20
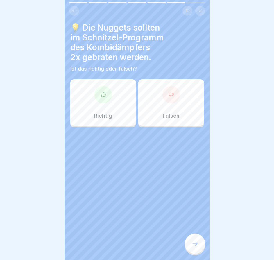
click at [190, 244] on div at bounding box center [195, 244] width 20 height 20
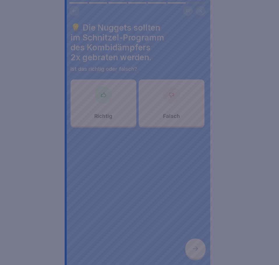
click at [190, 244] on div at bounding box center [139, 132] width 279 height 265
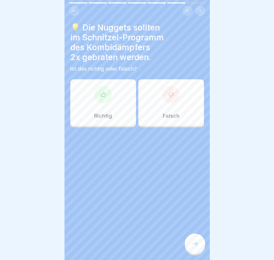
click at [96, 96] on div at bounding box center [103, 94] width 17 height 17
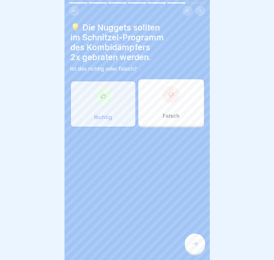
click at [192, 244] on div at bounding box center [195, 244] width 20 height 20
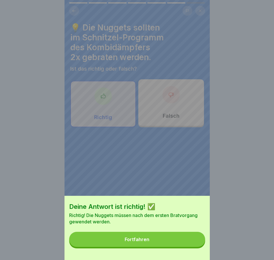
click at [192, 244] on button "Fortfahren" at bounding box center [137, 239] width 136 height 15
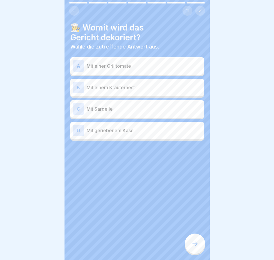
click at [192, 244] on div at bounding box center [195, 244] width 20 height 20
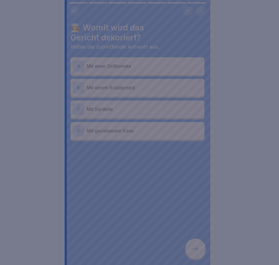
click at [192, 244] on div at bounding box center [139, 132] width 279 height 265
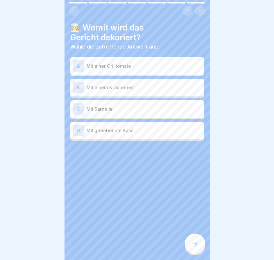
click at [150, 67] on p "Mit einer Grilltomate" at bounding box center [144, 66] width 115 height 7
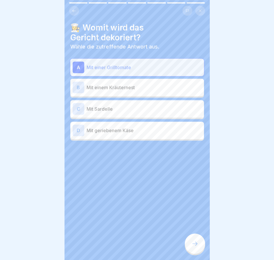
click at [188, 246] on div at bounding box center [195, 244] width 20 height 20
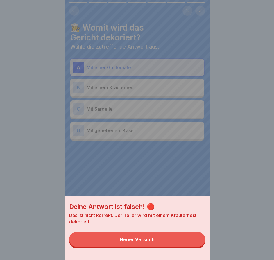
click at [188, 245] on button "Neuer Versuch" at bounding box center [137, 239] width 136 height 15
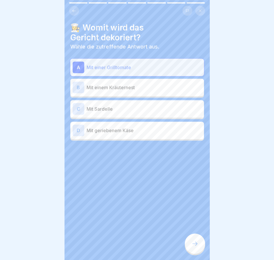
click at [154, 107] on p "Mit Sardelle" at bounding box center [144, 109] width 115 height 7
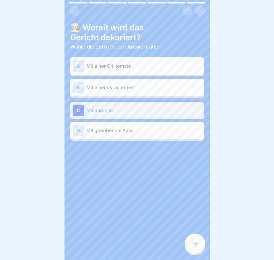
click at [154, 105] on div "C Mit Sardelle" at bounding box center [137, 111] width 129 height 12
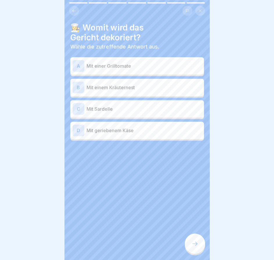
click at [154, 91] on p "Mit einem Kräuternest" at bounding box center [144, 87] width 115 height 7
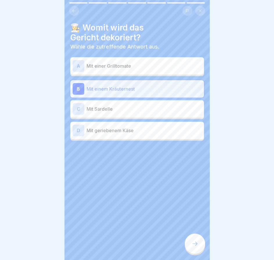
click at [195, 247] on icon at bounding box center [195, 244] width 7 height 7
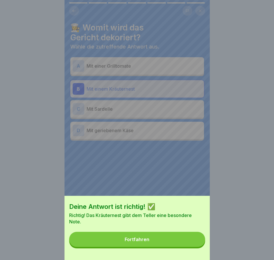
click at [195, 247] on button "Fortfahren" at bounding box center [137, 239] width 136 height 15
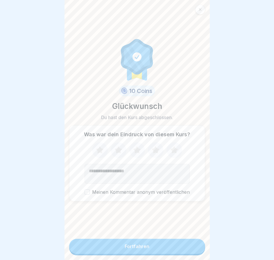
click at [195, 246] on button "Fortfahren" at bounding box center [137, 246] width 136 height 15
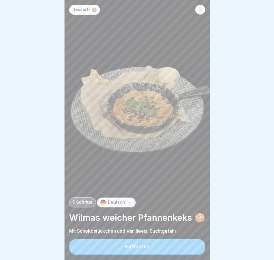
click at [195, 246] on button "Fortfahren" at bounding box center [137, 246] width 136 height 15
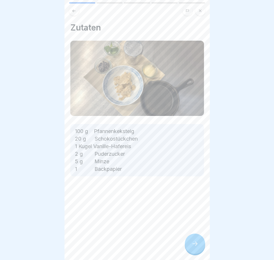
click at [195, 246] on icon at bounding box center [195, 244] width 7 height 7
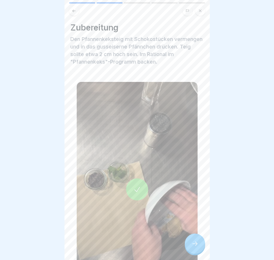
click at [194, 246] on icon at bounding box center [195, 244] width 7 height 7
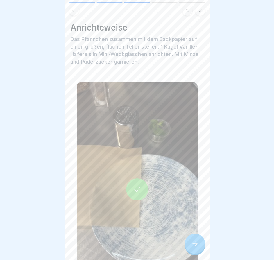
click at [194, 246] on icon at bounding box center [195, 244] width 7 height 7
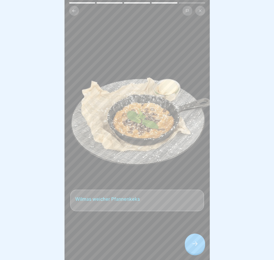
click at [194, 246] on icon at bounding box center [195, 244] width 7 height 7
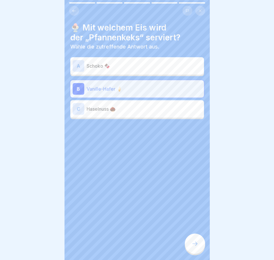
click at [194, 246] on icon at bounding box center [195, 244] width 7 height 7
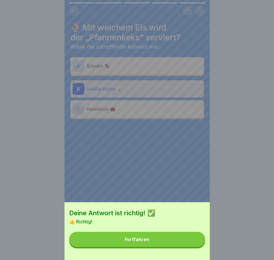
click at [194, 246] on button "Fortfahren" at bounding box center [137, 239] width 136 height 15
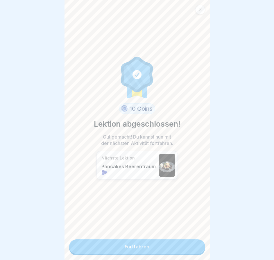
click at [193, 245] on link "Fortfahren" at bounding box center [137, 247] width 136 height 15
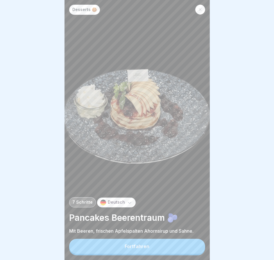
click at [193, 245] on button "Fortfahren" at bounding box center [137, 246] width 136 height 15
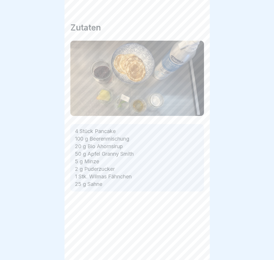
click at [193, 245] on div at bounding box center [195, 244] width 20 height 20
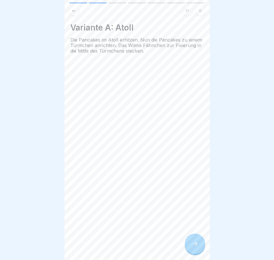
click at [193, 245] on div at bounding box center [195, 244] width 20 height 20
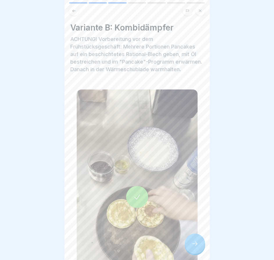
click at [193, 245] on div at bounding box center [195, 244] width 20 height 20
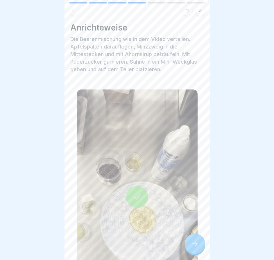
click at [193, 245] on div at bounding box center [195, 244] width 20 height 20
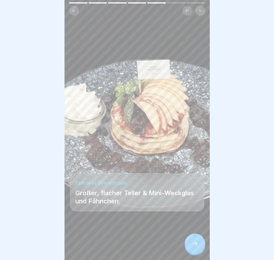
click at [193, 245] on div at bounding box center [195, 244] width 20 height 20
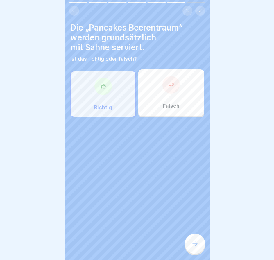
click at [192, 245] on div at bounding box center [195, 244] width 20 height 20
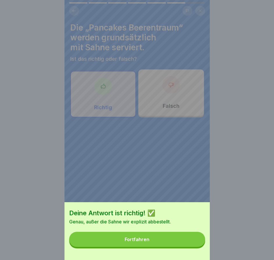
click at [192, 245] on button "Fortfahren" at bounding box center [137, 239] width 136 height 15
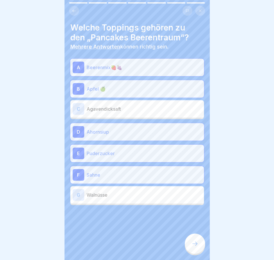
click at [191, 245] on div at bounding box center [195, 244] width 20 height 20
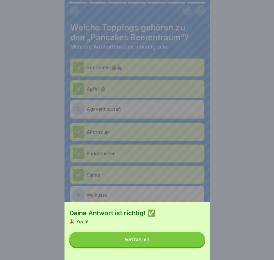
click at [191, 245] on button "Fortfahren" at bounding box center [137, 239] width 136 height 15
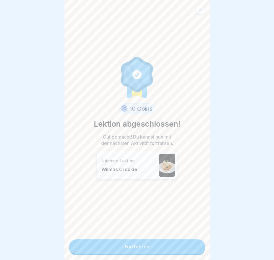
click at [191, 246] on link "Fortfahren" at bounding box center [137, 247] width 136 height 15
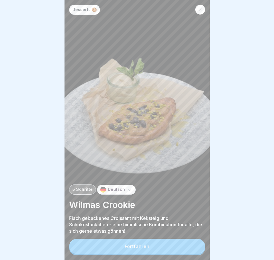
click at [191, 247] on button "Fortfahren" at bounding box center [137, 246] width 136 height 15
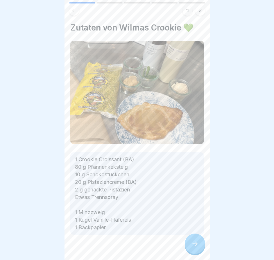
click at [193, 248] on icon at bounding box center [195, 244] width 7 height 7
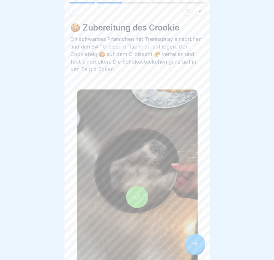
click at [193, 248] on icon at bounding box center [195, 244] width 7 height 7
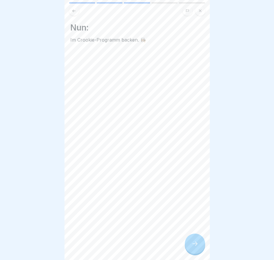
click at [193, 248] on icon at bounding box center [195, 244] width 7 height 7
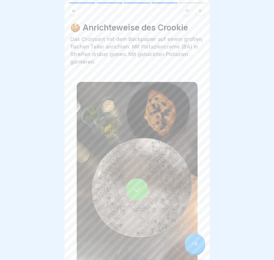
click at [193, 248] on icon at bounding box center [195, 244] width 7 height 7
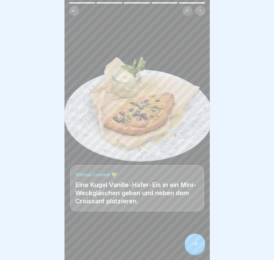
click at [193, 248] on icon at bounding box center [195, 244] width 7 height 7
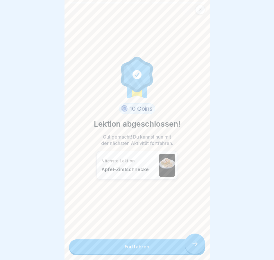
click at [193, 248] on link "Fortfahren" at bounding box center [137, 247] width 136 height 15
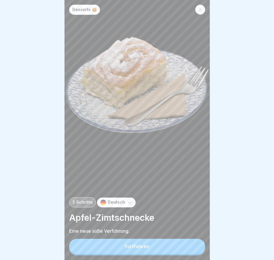
click at [193, 248] on button "Fortfahren" at bounding box center [137, 246] width 136 height 15
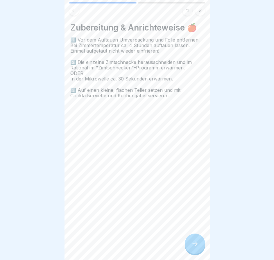
click at [193, 248] on icon at bounding box center [195, 244] width 7 height 7
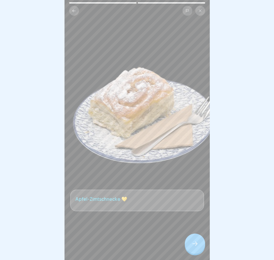
click at [193, 248] on icon at bounding box center [195, 244] width 7 height 7
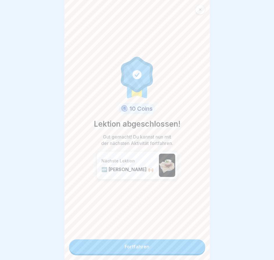
click at [193, 248] on link "Fortfahren" at bounding box center [137, 247] width 136 height 15
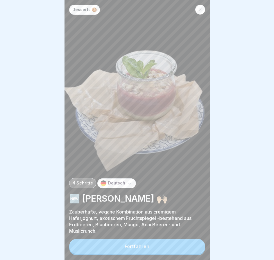
click at [193, 248] on button "Fortfahren" at bounding box center [137, 246] width 136 height 15
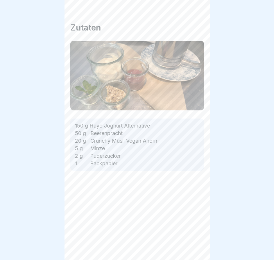
click at [193, 248] on div "Desserts 🍪 4 Schritte Deutsch 🆕 Joghurthimmel 🙌🏼 Zauberhafte, vegane Kombinatio…" at bounding box center [137, 130] width 145 height 260
click at [193, 248] on icon at bounding box center [195, 244] width 7 height 7
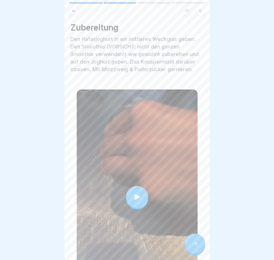
click at [193, 248] on icon at bounding box center [195, 244] width 7 height 7
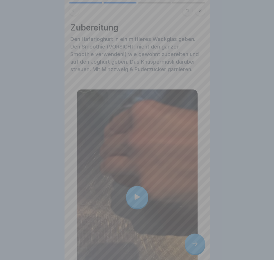
click at [193, 248] on video at bounding box center [137, 130] width 145 height 260
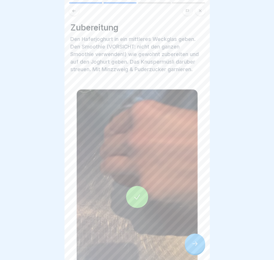
click at [199, 249] on div at bounding box center [195, 244] width 20 height 20
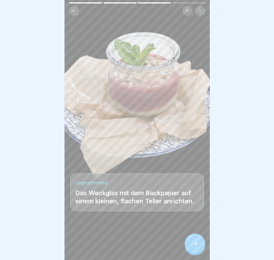
click at [199, 249] on div at bounding box center [195, 244] width 20 height 20
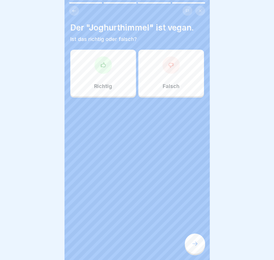
click at [199, 248] on div at bounding box center [195, 244] width 20 height 20
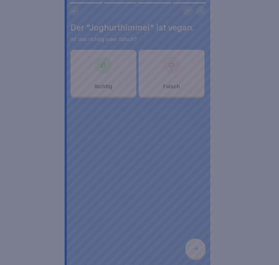
click at [198, 248] on div at bounding box center [139, 132] width 279 height 265
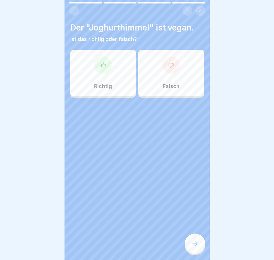
click at [115, 76] on div "Richtig" at bounding box center [103, 73] width 66 height 47
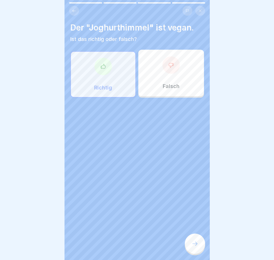
click at [195, 252] on div at bounding box center [195, 244] width 20 height 20
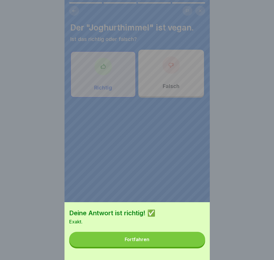
click at [194, 247] on button "Fortfahren" at bounding box center [137, 239] width 136 height 15
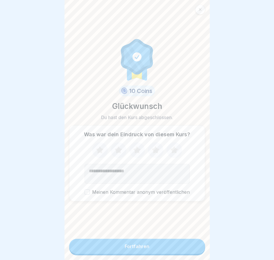
click at [194, 246] on button "Fortfahren" at bounding box center [137, 246] width 136 height 15
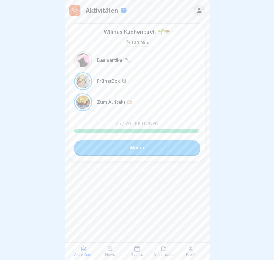
click at [194, 249] on div "Profil" at bounding box center [191, 251] width 24 height 11
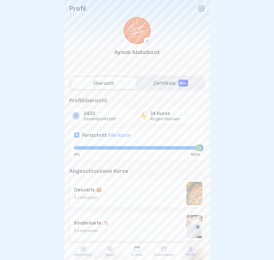
click at [83, 253] on p "Aktivitäten" at bounding box center [83, 255] width 18 height 4
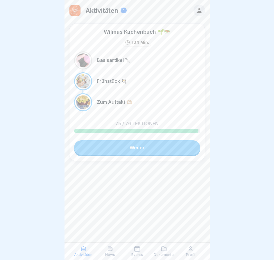
click at [159, 145] on link "Weiter" at bounding box center [137, 147] width 126 height 15
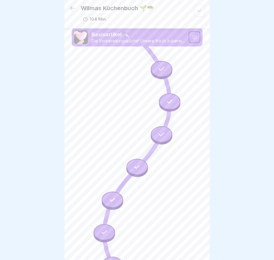
click at [72, 5] on icon at bounding box center [72, 8] width 7 height 7
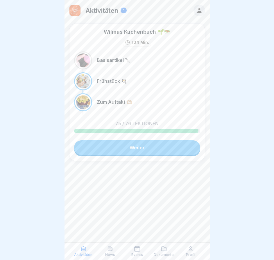
click at [142, 154] on link "Weiter" at bounding box center [137, 147] width 126 height 15
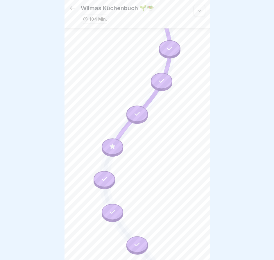
scroll to position [318, 0]
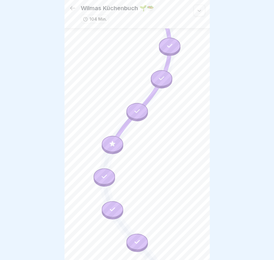
click at [118, 136] on div at bounding box center [113, 144] width 22 height 16
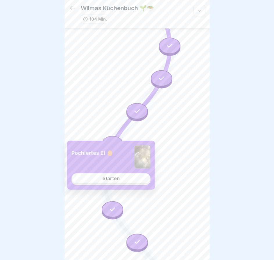
click at [136, 179] on link "Starten" at bounding box center [111, 178] width 79 height 10
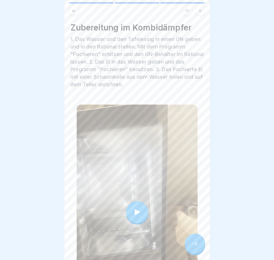
click at [195, 247] on icon at bounding box center [195, 244] width 7 height 7
click at [195, 248] on icon at bounding box center [195, 244] width 7 height 7
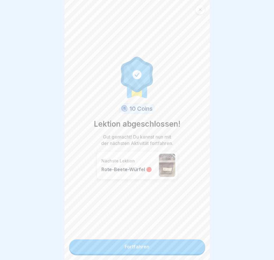
click at [194, 248] on link "Fortfahren" at bounding box center [137, 247] width 136 height 15
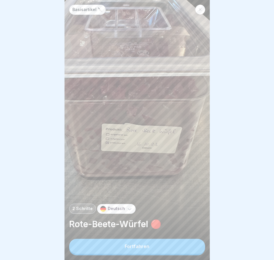
click at [201, 8] on icon at bounding box center [200, 9] width 3 height 3
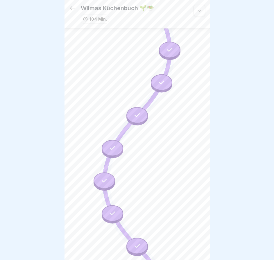
scroll to position [318, 0]
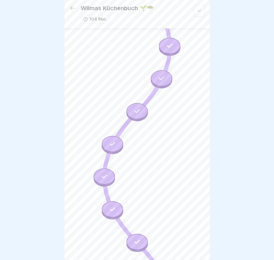
click at [74, 6] on icon at bounding box center [72, 8] width 7 height 7
